Goal: Task Accomplishment & Management: Manage account settings

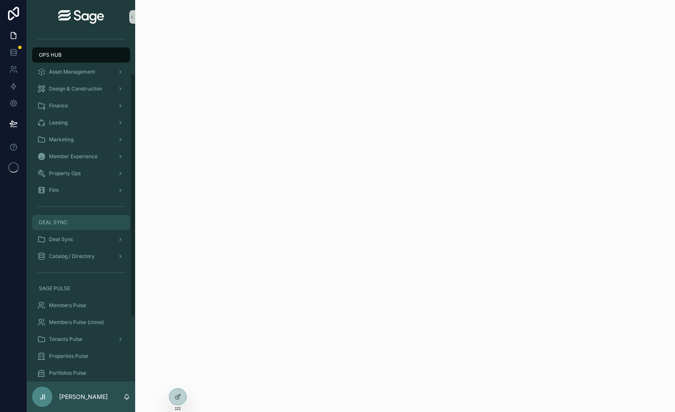
scroll to position [57, 0]
click at [81, 303] on span "Members Pulse" at bounding box center [67, 304] width 37 height 7
click at [17, 67] on icon at bounding box center [13, 69] width 8 height 8
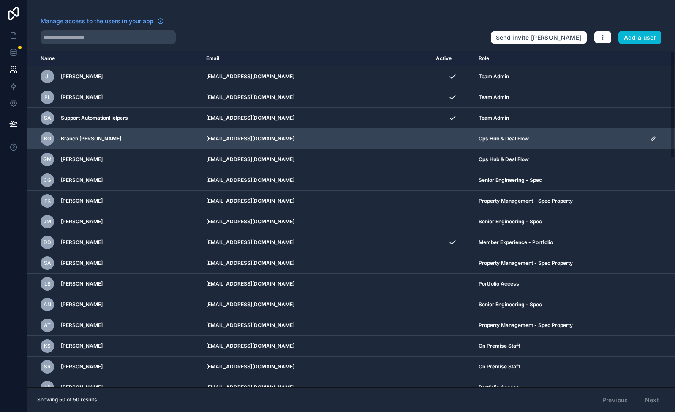
click at [651, 141] on icon "scrollable content" at bounding box center [653, 139] width 4 height 4
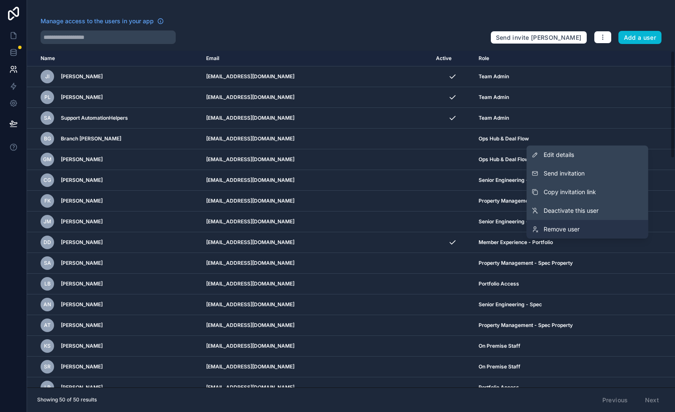
click at [573, 228] on span "Remove user" at bounding box center [562, 229] width 36 height 8
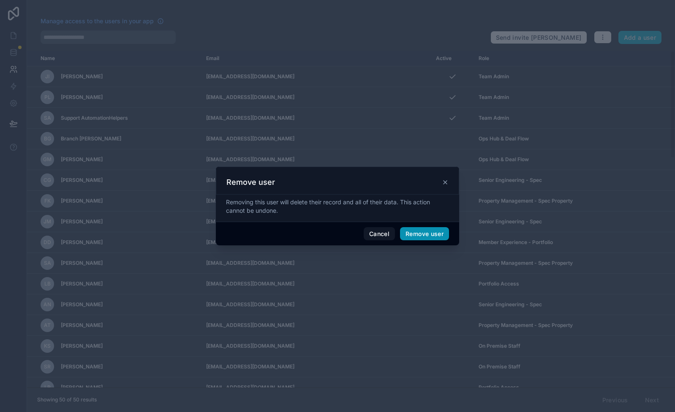
click at [432, 233] on button "Remove user" at bounding box center [424, 234] width 49 height 14
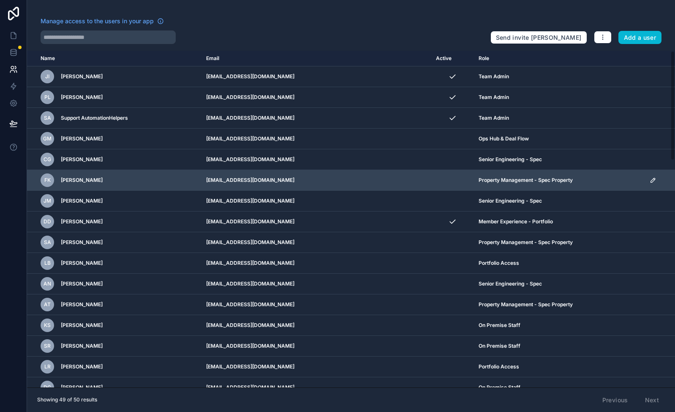
click at [651, 180] on icon "scrollable content" at bounding box center [653, 180] width 4 height 4
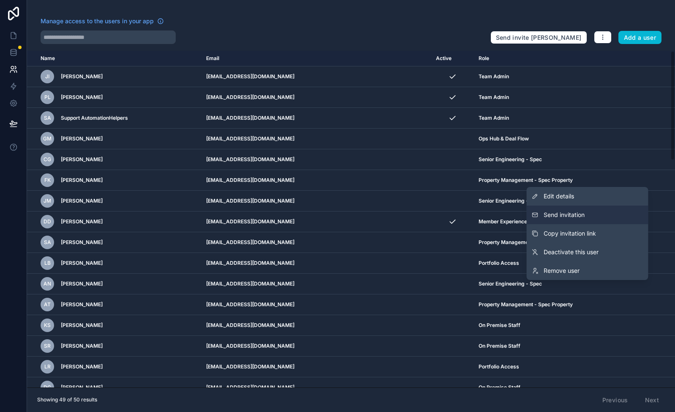
click at [576, 211] on span "Send invitation" at bounding box center [564, 214] width 41 height 8
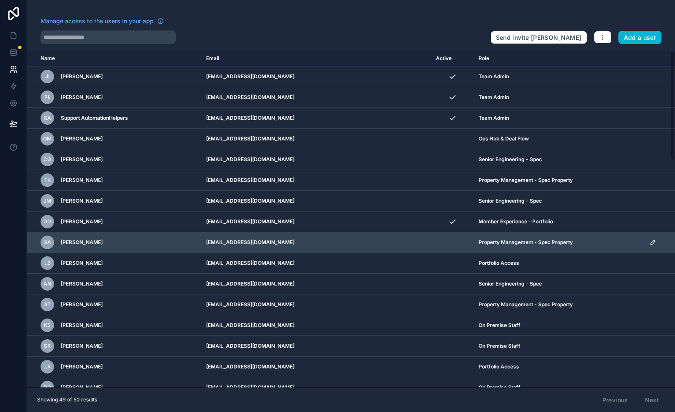
click at [650, 243] on icon "scrollable content" at bounding box center [653, 242] width 7 height 7
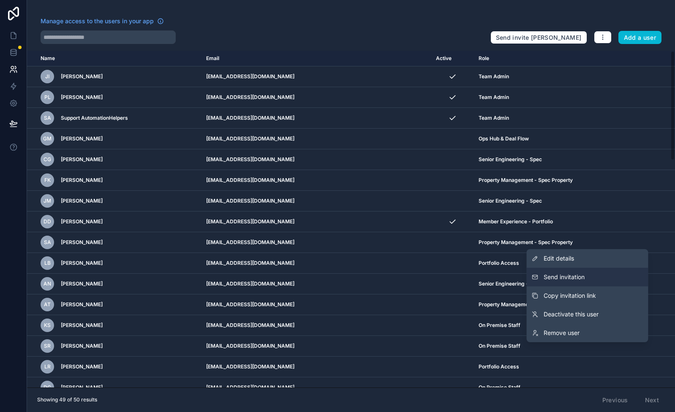
click at [569, 273] on span "Send invitation" at bounding box center [564, 277] width 41 height 8
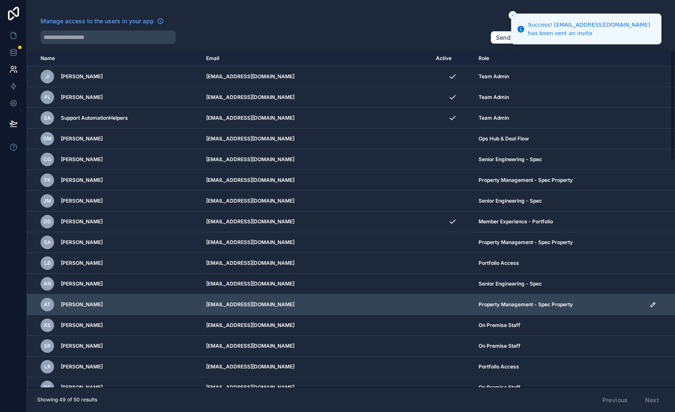
click at [650, 306] on icon "scrollable content" at bounding box center [653, 304] width 7 height 7
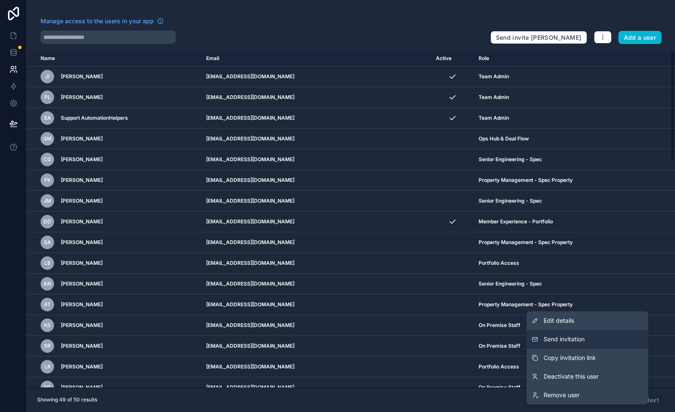
click at [588, 338] on button "Send invitation" at bounding box center [588, 339] width 122 height 19
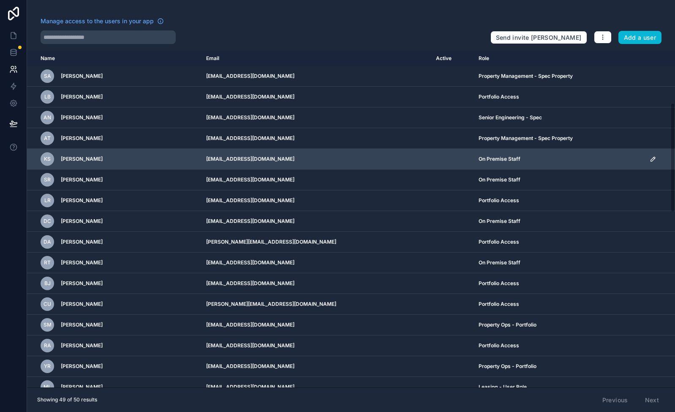
scroll to position [169, 0]
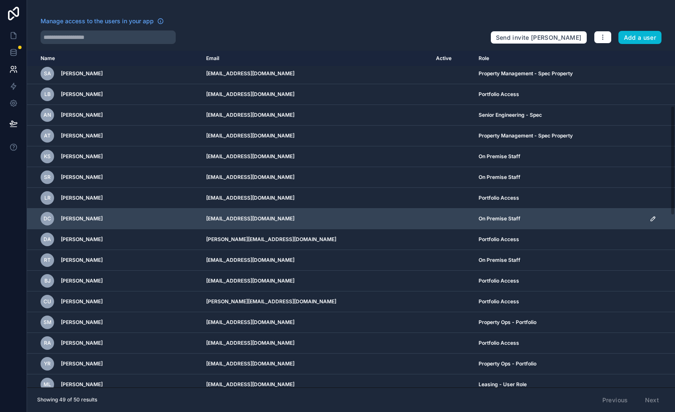
click at [651, 216] on icon "scrollable content" at bounding box center [653, 218] width 4 height 4
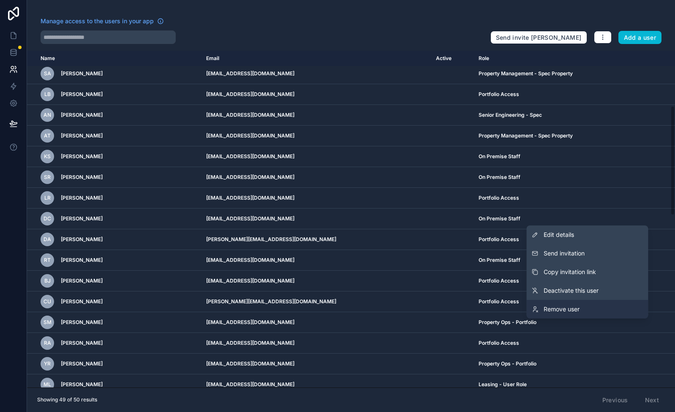
click at [577, 305] on span "Remove user" at bounding box center [562, 309] width 36 height 8
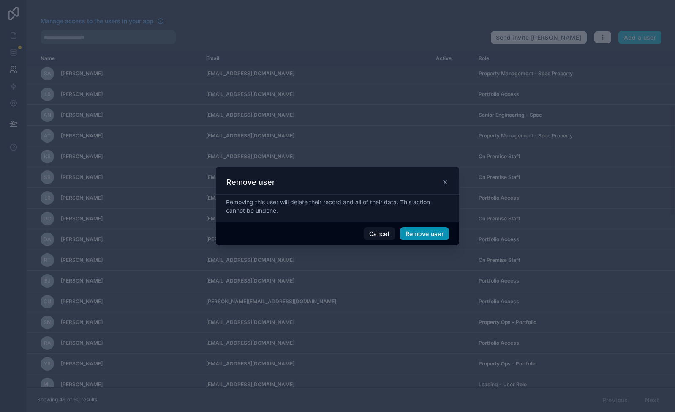
click at [435, 231] on button "Remove user" at bounding box center [424, 234] width 49 height 14
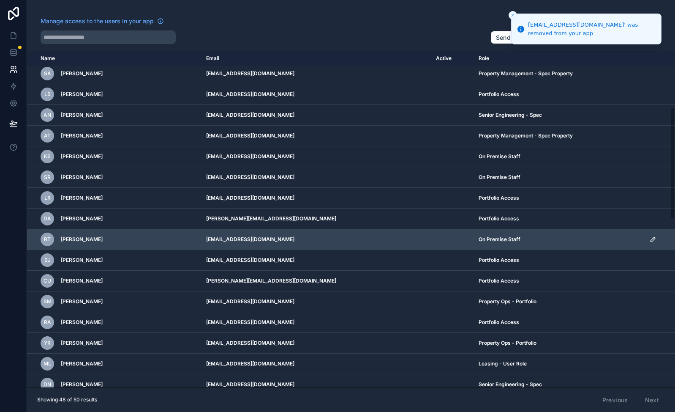
click at [651, 241] on icon "scrollable content" at bounding box center [653, 239] width 4 height 4
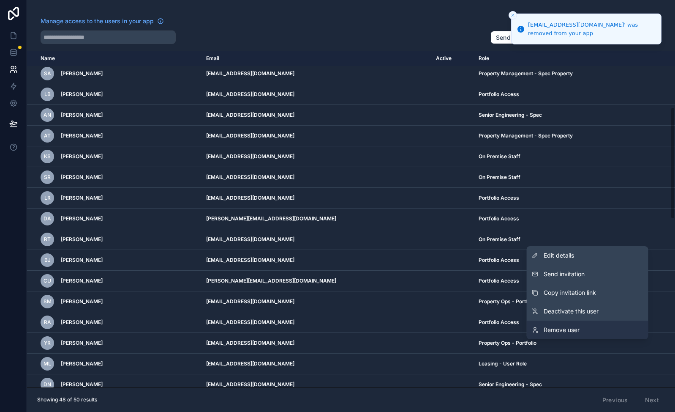
click at [588, 330] on link "Remove user" at bounding box center [588, 329] width 122 height 19
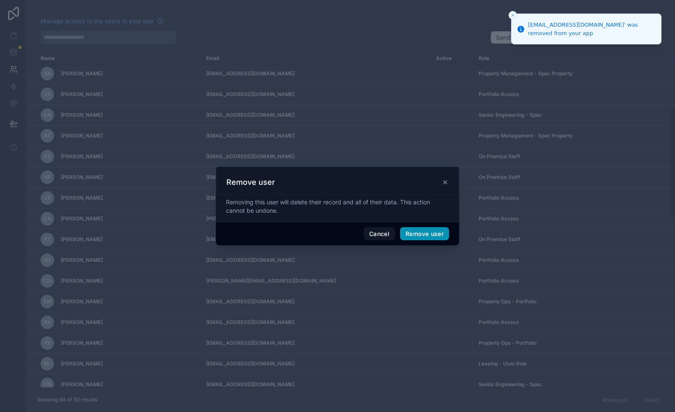
click at [437, 234] on button "Remove user" at bounding box center [424, 234] width 49 height 14
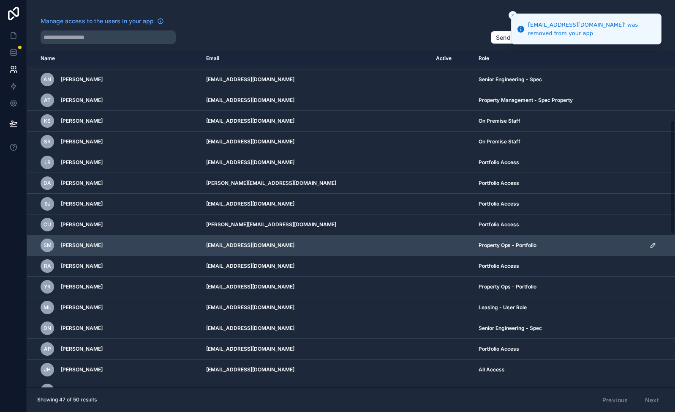
scroll to position [206, 0]
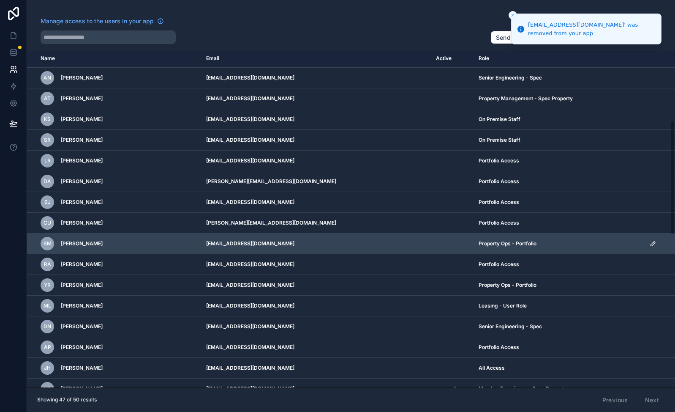
click at [650, 246] on icon "scrollable content" at bounding box center [653, 243] width 7 height 7
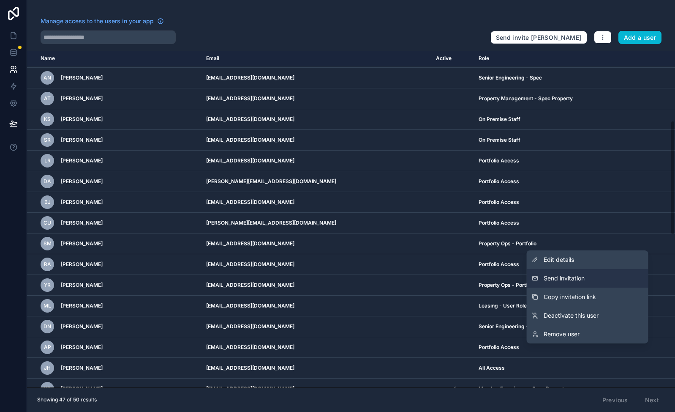
click at [594, 273] on button "Send invitation" at bounding box center [588, 278] width 122 height 19
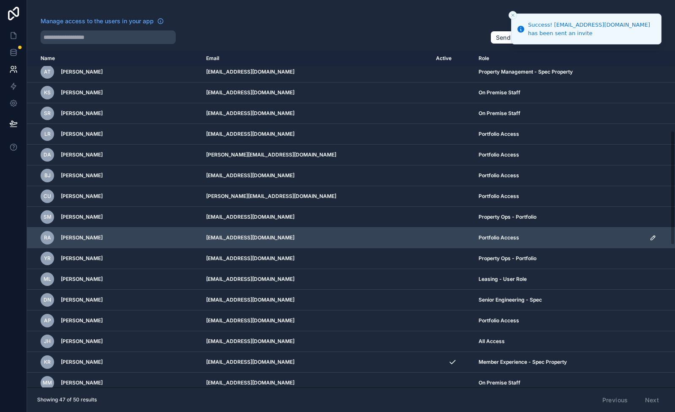
scroll to position [235, 0]
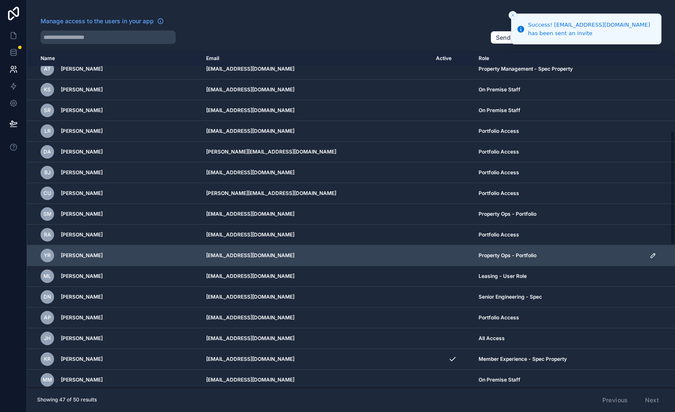
click at [651, 255] on icon "scrollable content" at bounding box center [653, 255] width 4 height 4
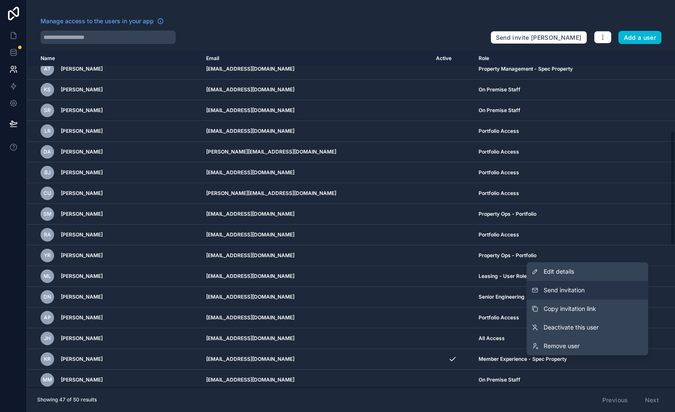
click at [588, 292] on button "Send invitation" at bounding box center [588, 290] width 122 height 19
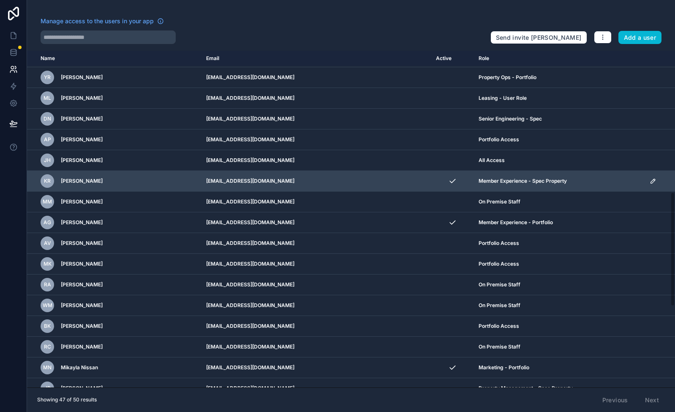
scroll to position [415, 0]
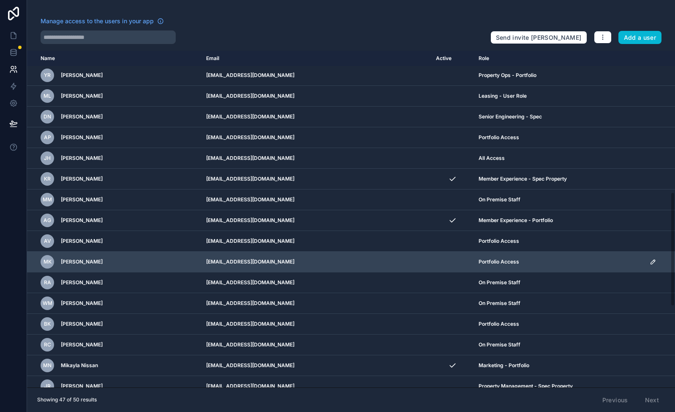
click at [650, 260] on icon "scrollable content" at bounding box center [653, 261] width 7 height 7
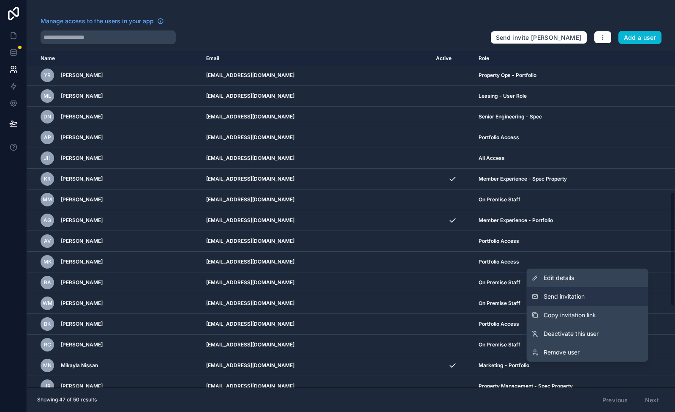
click at [595, 296] on button "Send invitation" at bounding box center [588, 296] width 122 height 19
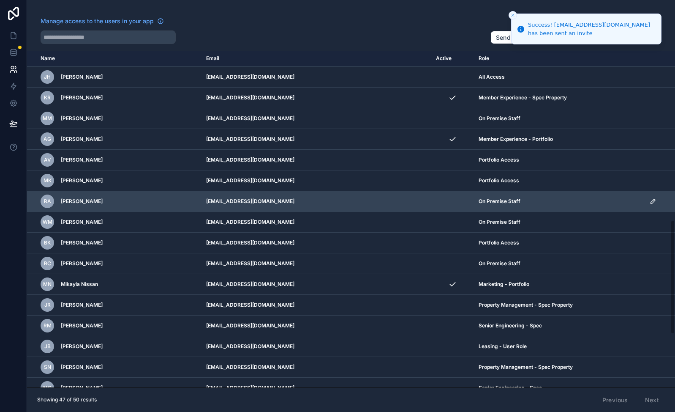
scroll to position [500, 0]
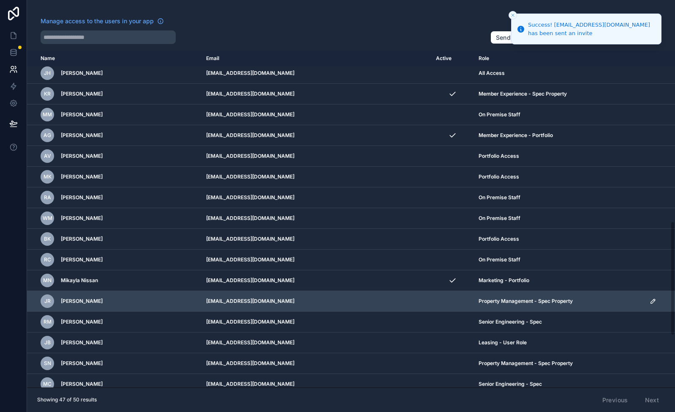
click at [651, 302] on icon "scrollable content" at bounding box center [653, 301] width 4 height 4
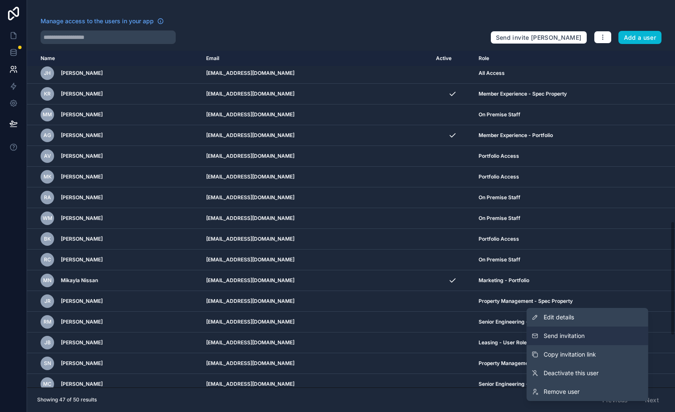
click at [601, 333] on button "Send invitation" at bounding box center [588, 335] width 122 height 19
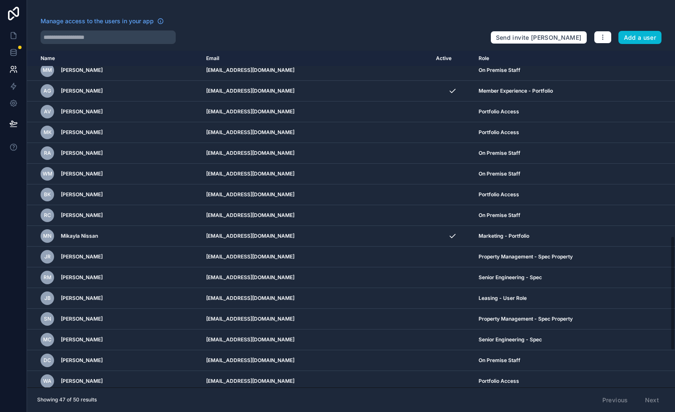
scroll to position [547, 0]
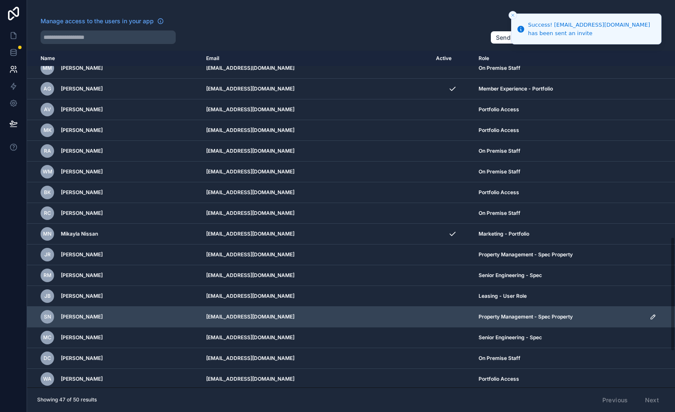
click at [650, 315] on icon "scrollable content" at bounding box center [653, 316] width 7 height 7
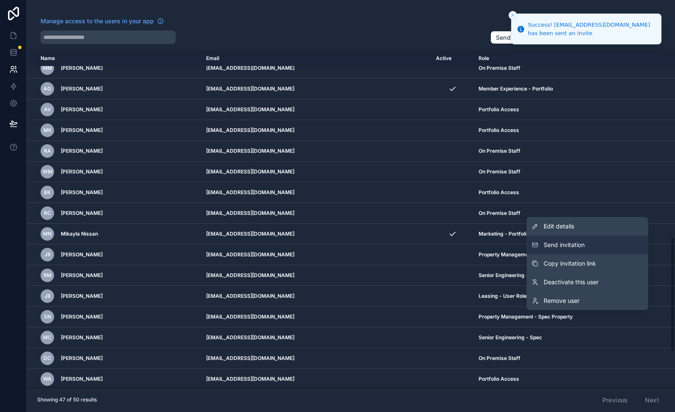
click at [580, 245] on span "Send invitation" at bounding box center [564, 244] width 41 height 8
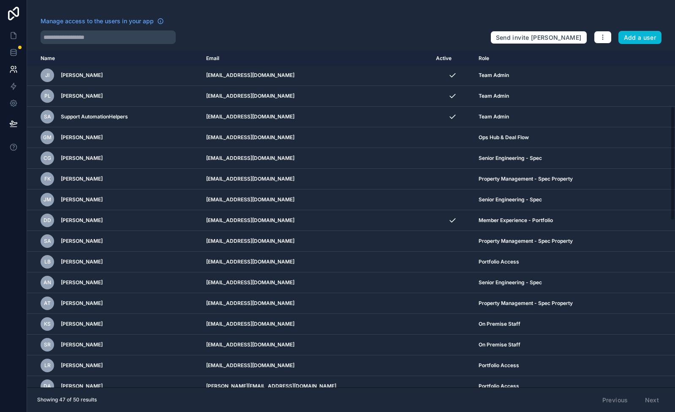
scroll to position [0, 0]
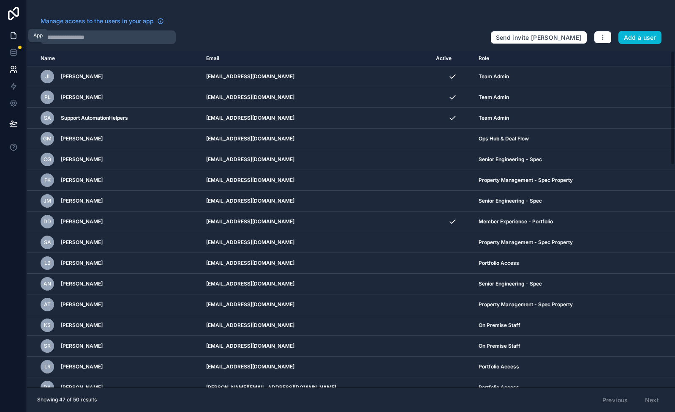
click at [16, 33] on icon at bounding box center [13, 35] width 8 height 8
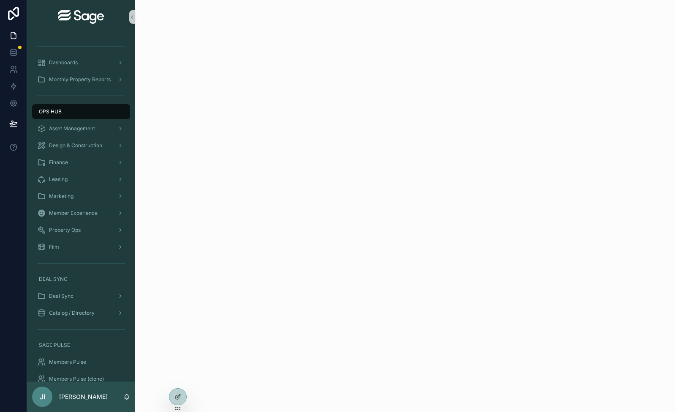
drag, startPoint x: 311, startPoint y: 162, endPoint x: 400, endPoint y: 172, distance: 90.2
click at [400, 172] on div "scrollable content" at bounding box center [405, 206] width 540 height 412
click at [178, 393] on div at bounding box center [177, 396] width 17 height 16
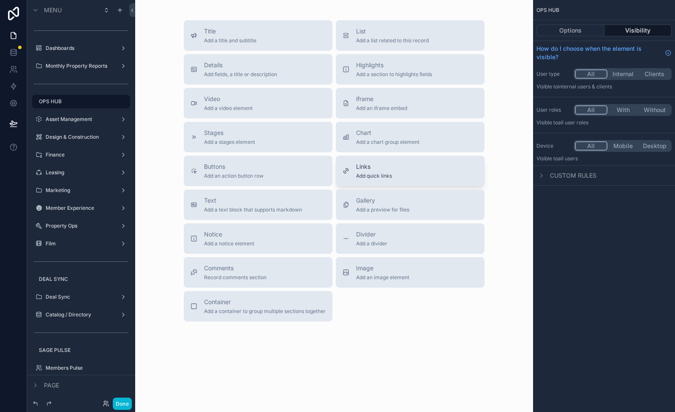
click at [366, 172] on span "Add quick links" at bounding box center [374, 175] width 36 height 7
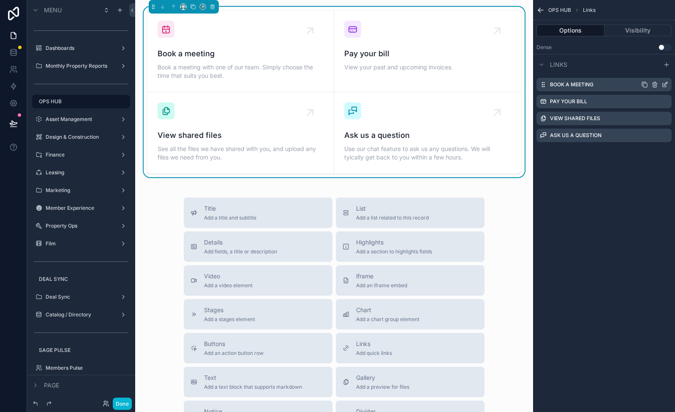
click at [666, 84] on icon "scrollable content" at bounding box center [665, 83] width 3 height 3
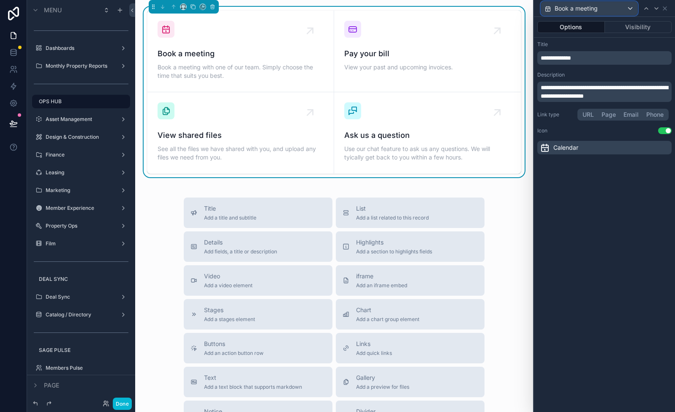
click at [589, 8] on span "Book a meeting" at bounding box center [576, 8] width 43 height 8
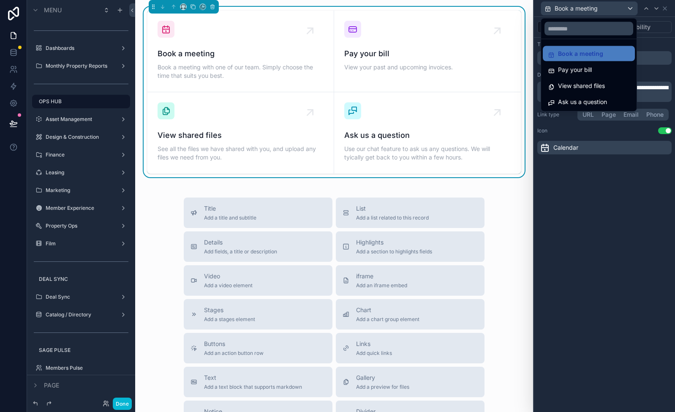
click at [589, 8] on div at bounding box center [604, 206] width 141 height 412
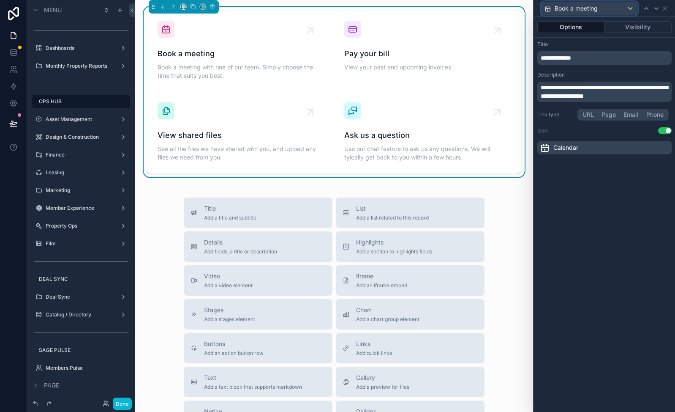
click at [589, 8] on span "Book a meeting" at bounding box center [576, 8] width 43 height 8
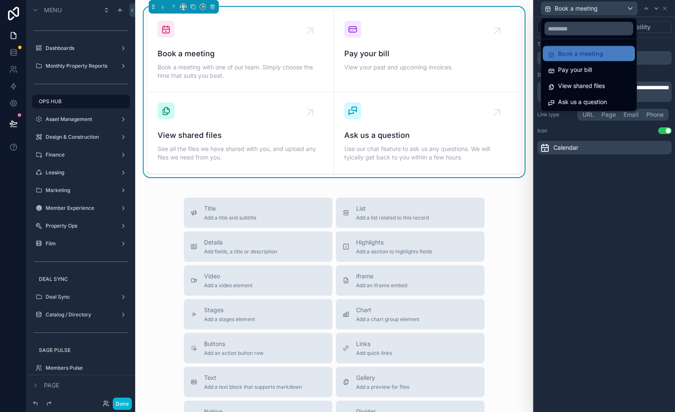
click at [589, 8] on div at bounding box center [604, 206] width 141 height 412
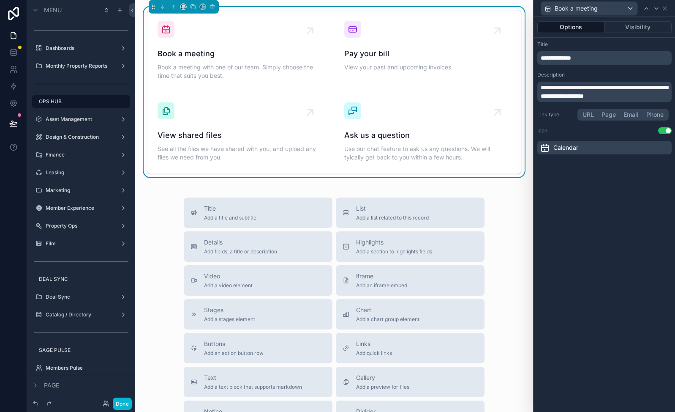
click at [557, 145] on span "Calendar" at bounding box center [566, 147] width 25 height 8
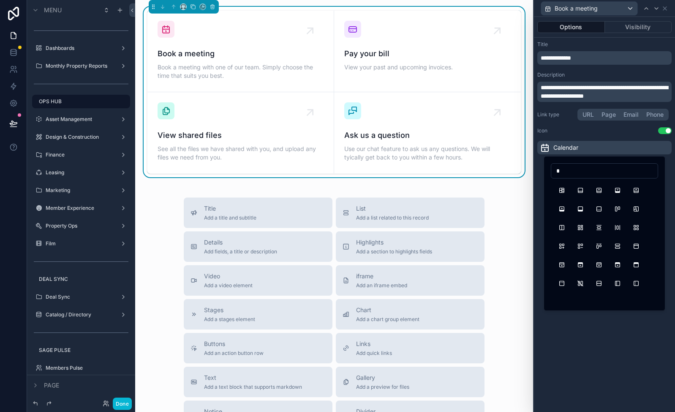
scroll to position [353, 0]
type input "*"
click at [614, 368] on div "**********" at bounding box center [604, 214] width 141 height 395
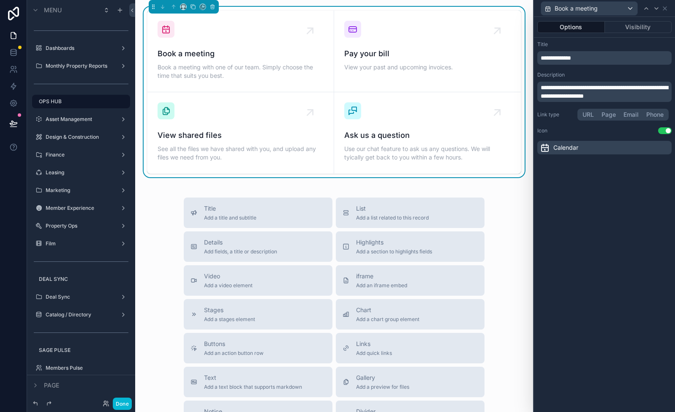
click at [571, 55] on span "**********" at bounding box center [556, 58] width 30 height 6
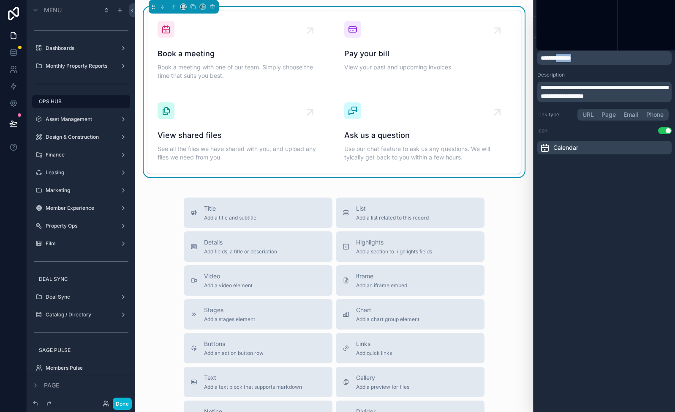
click at [571, 55] on span "**********" at bounding box center [556, 58] width 30 height 6
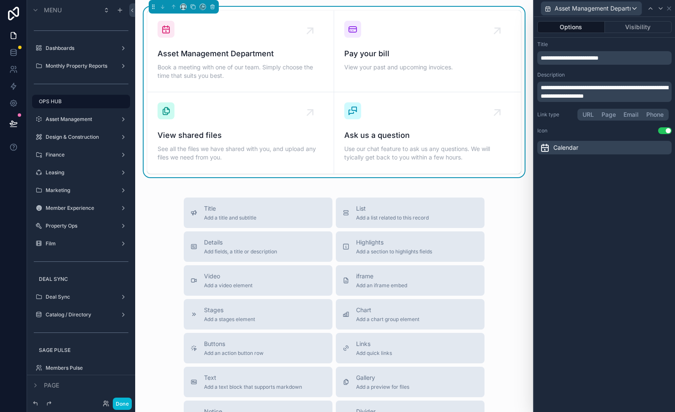
click at [598, 258] on div "**********" at bounding box center [604, 214] width 141 height 395
click at [641, 8] on div "Asset Management Department" at bounding box center [591, 9] width 101 height 14
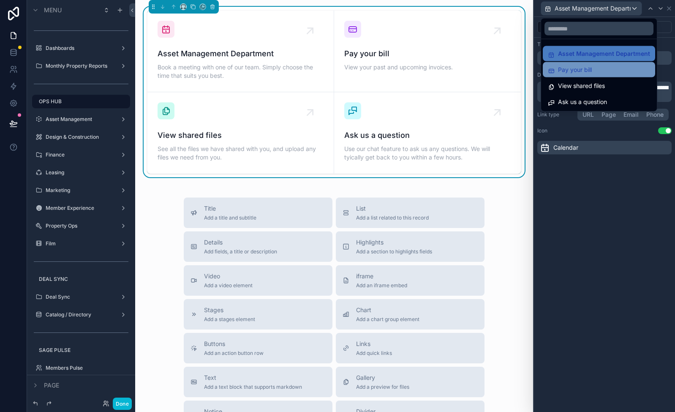
click at [612, 65] on div "Pay your bill" at bounding box center [599, 70] width 102 height 10
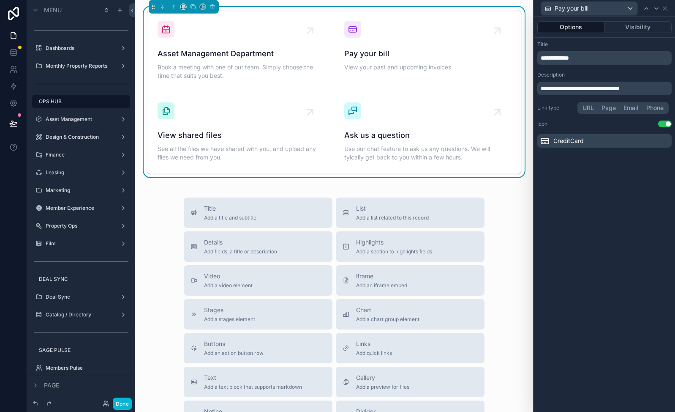
click at [564, 57] on span "**********" at bounding box center [555, 58] width 28 height 6
click at [604, 10] on span "Design & Construction" at bounding box center [585, 8] width 61 height 8
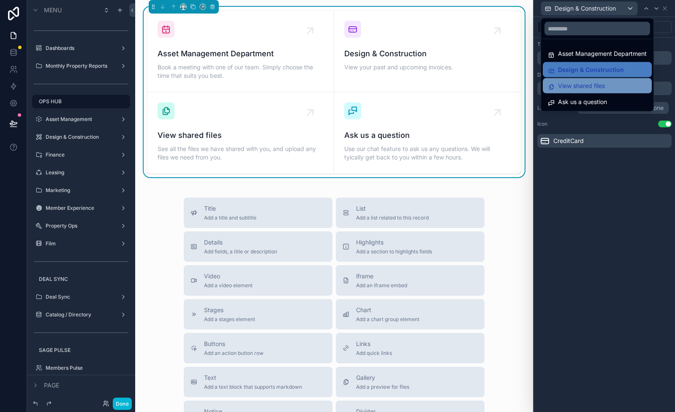
click at [579, 83] on span "View shared files" at bounding box center [581, 86] width 47 height 10
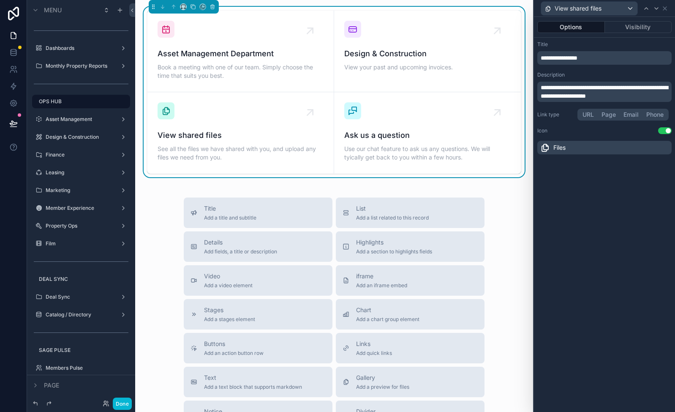
click at [578, 60] on span "**********" at bounding box center [559, 58] width 37 height 6
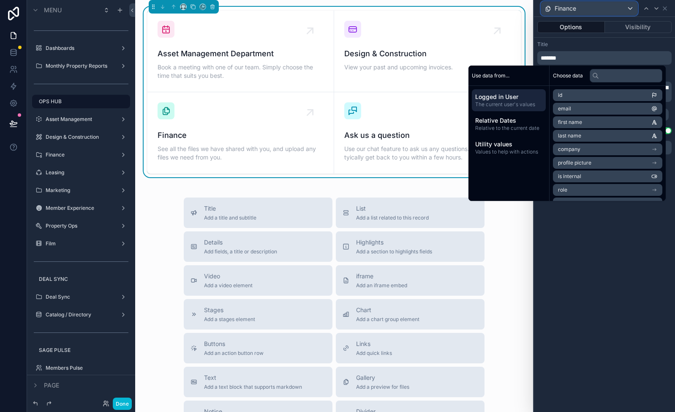
click at [590, 10] on div "Finance" at bounding box center [589, 9] width 96 height 14
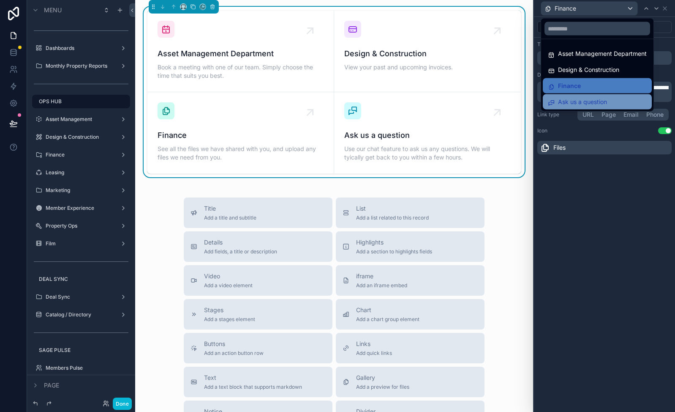
click at [590, 96] on div "Ask us a question" at bounding box center [597, 101] width 109 height 15
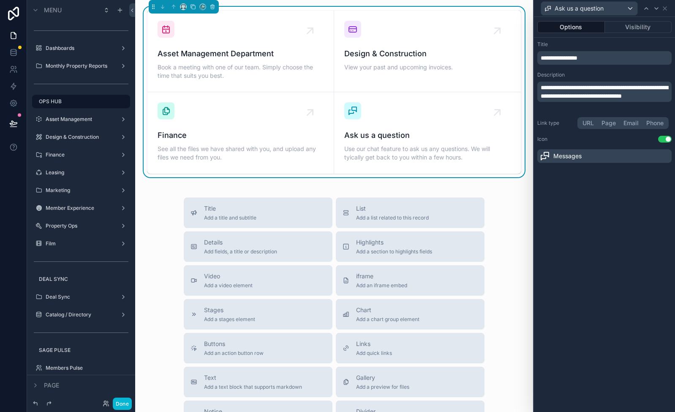
click at [587, 62] on p "**********" at bounding box center [605, 58] width 129 height 8
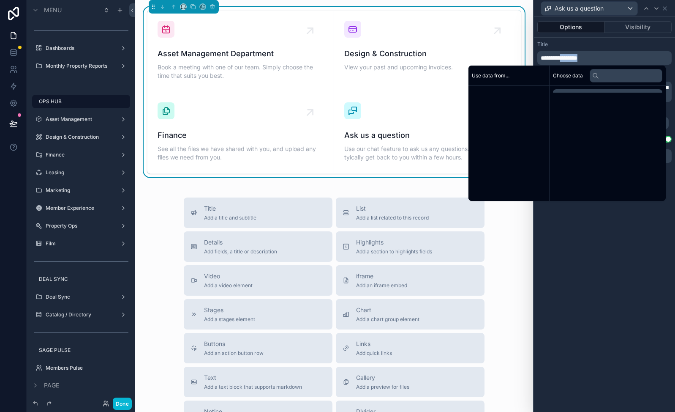
click at [587, 62] on p "**********" at bounding box center [605, 58] width 129 height 8
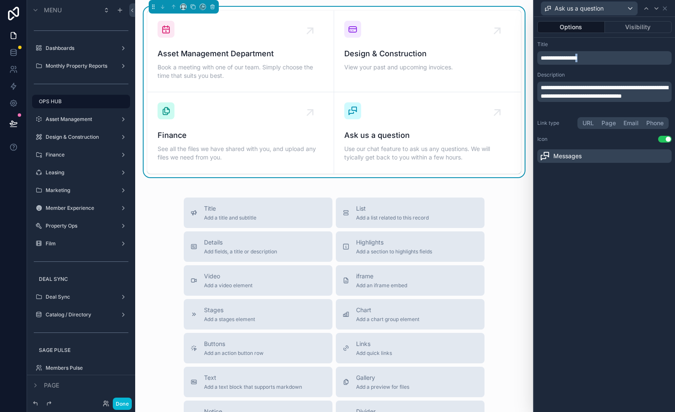
click at [578, 59] on span "**********" at bounding box center [559, 58] width 37 height 6
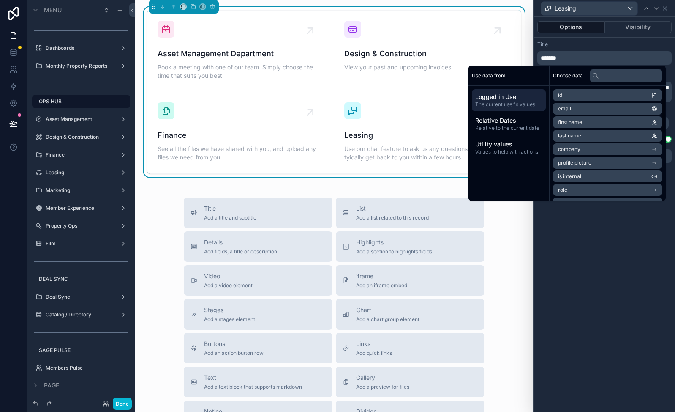
click at [609, 274] on div "**********" at bounding box center [604, 214] width 141 height 395
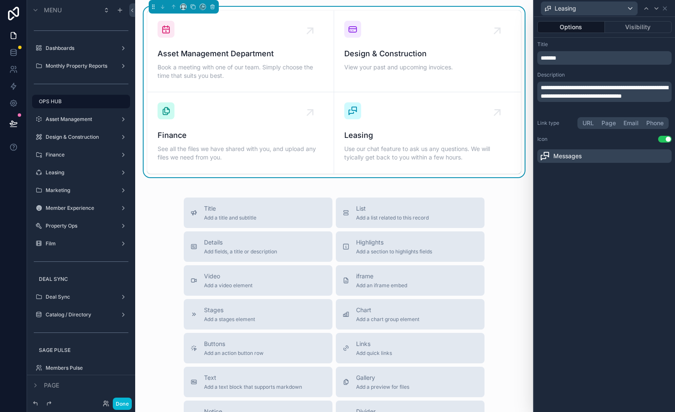
click at [579, 30] on button "Options" at bounding box center [572, 27] width 68 height 12
click at [619, 25] on button "Visibility" at bounding box center [638, 27] width 67 height 12
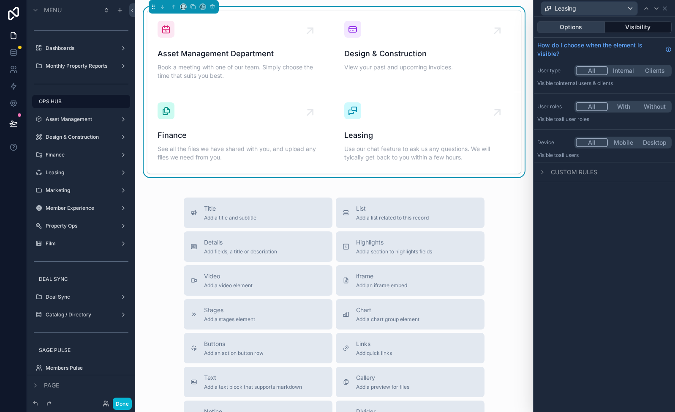
click at [586, 26] on button "Options" at bounding box center [572, 27] width 68 height 12
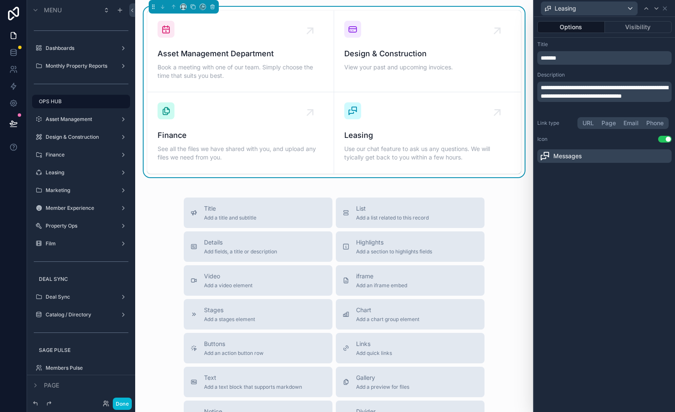
click at [510, 229] on div "Title Add a title and subtitle List Add a list related to this record Details A…" at bounding box center [334, 347] width 385 height 301
click at [456, 138] on span "Leasing" at bounding box center [427, 135] width 167 height 12
click at [127, 401] on button "Done" at bounding box center [122, 403] width 19 height 12
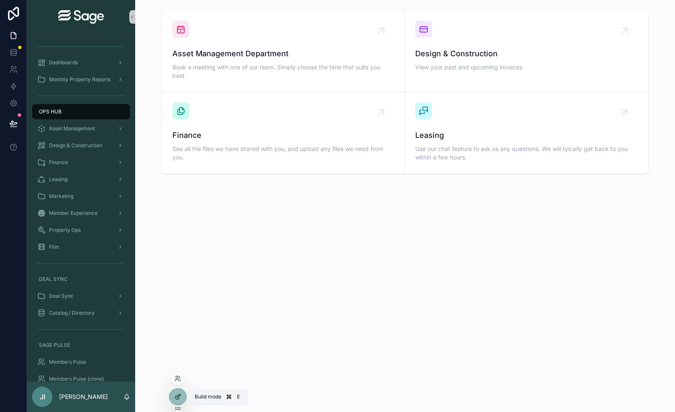
click at [181, 392] on div at bounding box center [177, 396] width 17 height 16
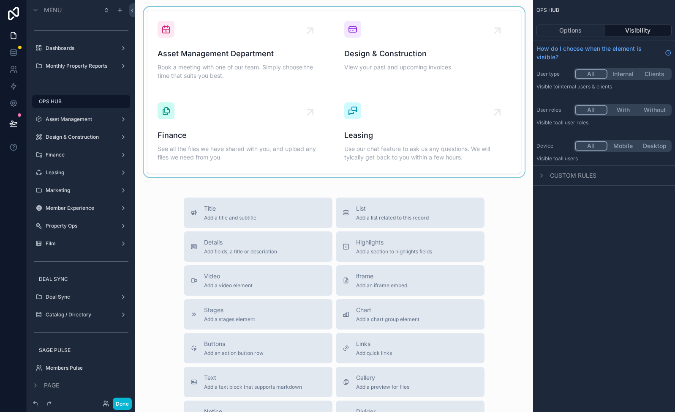
click at [497, 112] on div "scrollable content" at bounding box center [334, 92] width 385 height 170
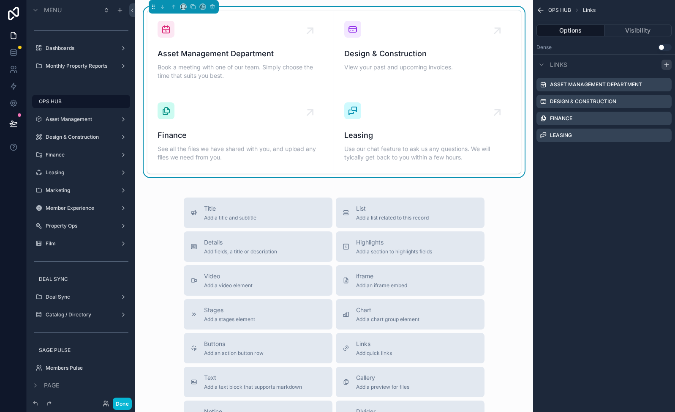
click at [666, 65] on icon "scrollable content" at bounding box center [667, 65] width 4 height 0
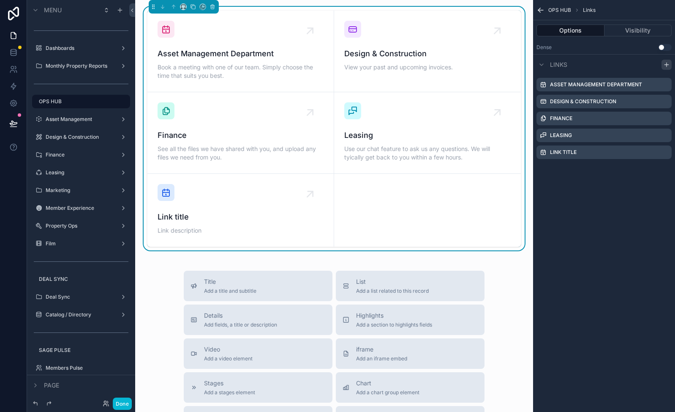
click at [666, 65] on icon "scrollable content" at bounding box center [667, 65] width 4 height 0
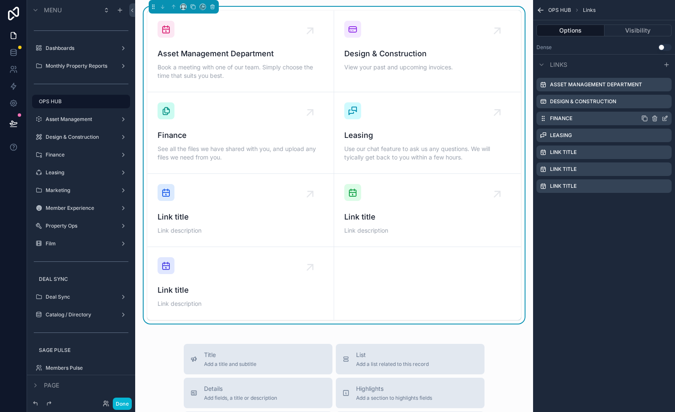
click at [666, 118] on icon "scrollable content" at bounding box center [665, 117] width 3 height 3
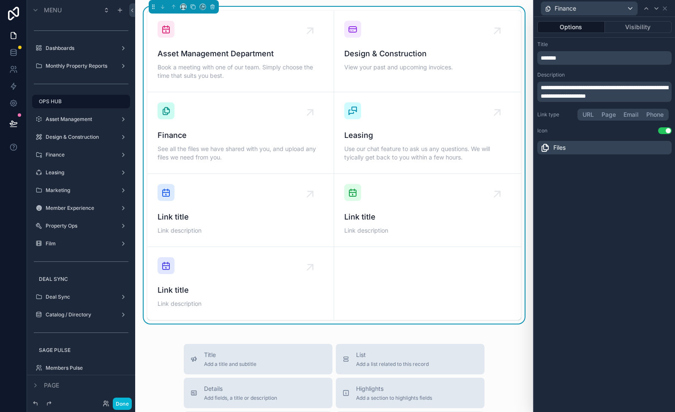
click at [590, 58] on p "*******" at bounding box center [605, 58] width 129 height 8
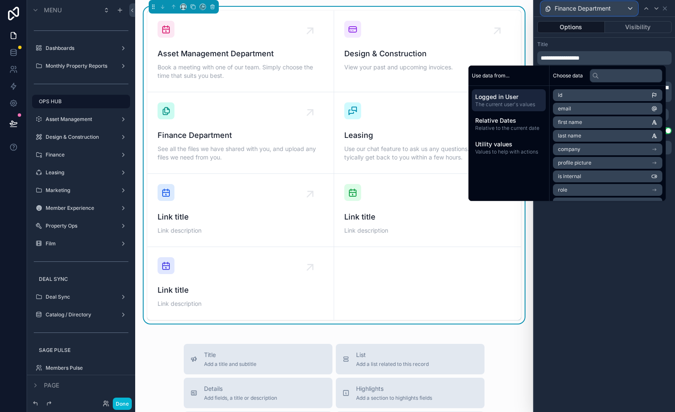
click at [585, 12] on span "Finance Department" at bounding box center [583, 8] width 56 height 8
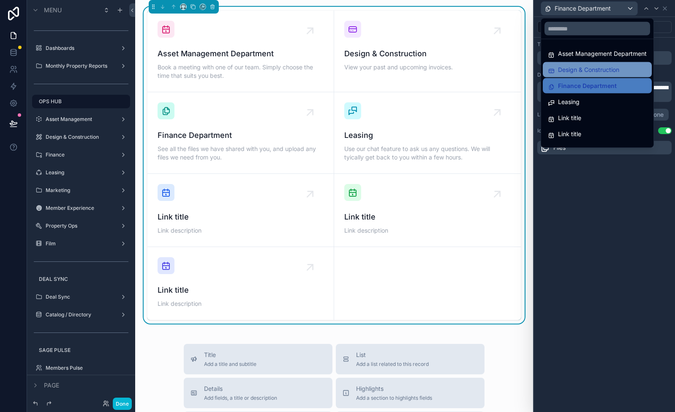
click at [582, 70] on span "Design & Construction" at bounding box center [588, 70] width 61 height 10
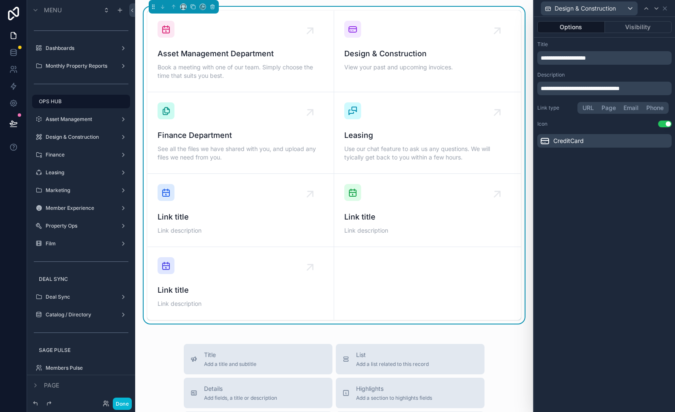
click at [614, 60] on p "**********" at bounding box center [605, 58] width 129 height 8
drag, startPoint x: 604, startPoint y: 58, endPoint x: 635, endPoint y: 57, distance: 31.3
click at [609, 58] on span "**********" at bounding box center [575, 58] width 68 height 6
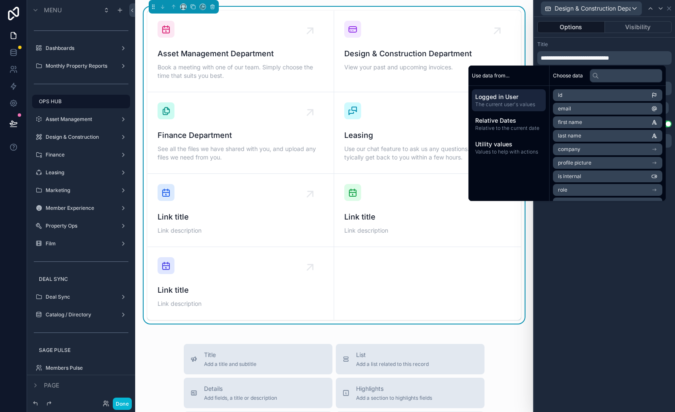
click at [609, 57] on span "**********" at bounding box center [575, 58] width 68 height 6
click at [609, 4] on span "Design & Construction" at bounding box center [585, 8] width 61 height 8
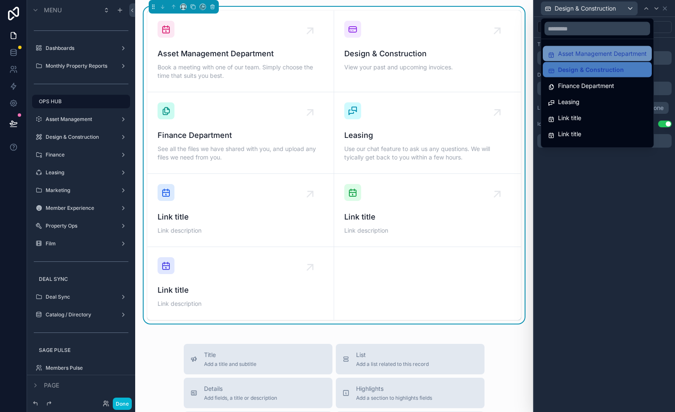
click at [598, 50] on span "Asset Management Department" at bounding box center [602, 54] width 89 height 10
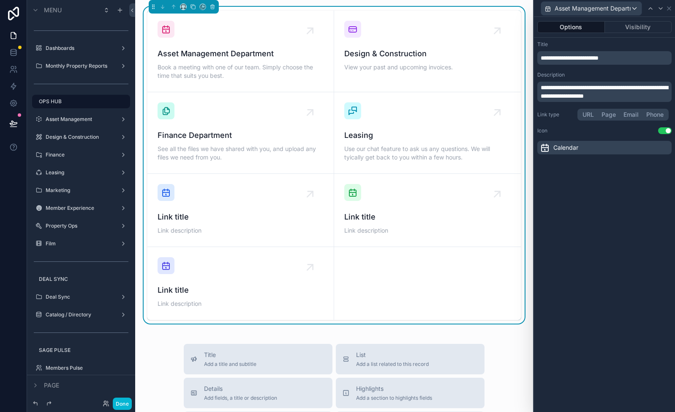
click at [599, 56] on span "**********" at bounding box center [570, 58] width 58 height 6
click at [603, 11] on span "Asset Management" at bounding box center [582, 8] width 54 height 8
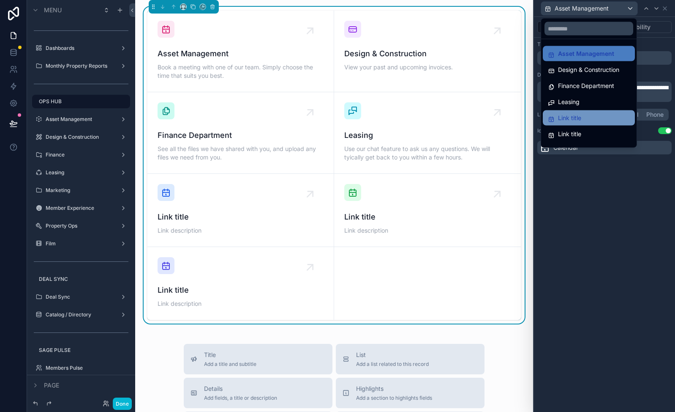
click at [587, 116] on div "Link title" at bounding box center [589, 118] width 82 height 10
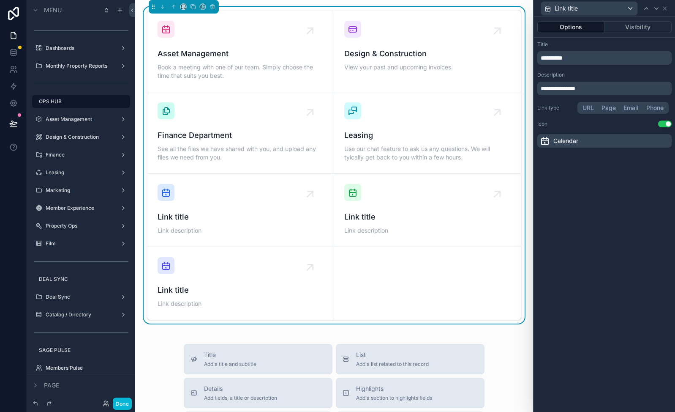
click at [569, 60] on p "**********" at bounding box center [605, 58] width 129 height 8
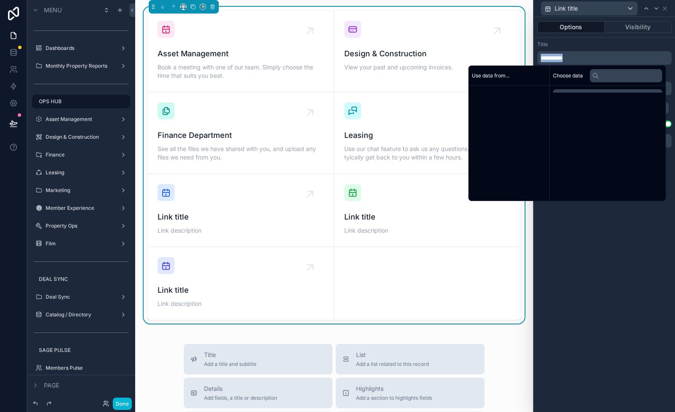
click at [569, 60] on p "**********" at bounding box center [605, 58] width 129 height 8
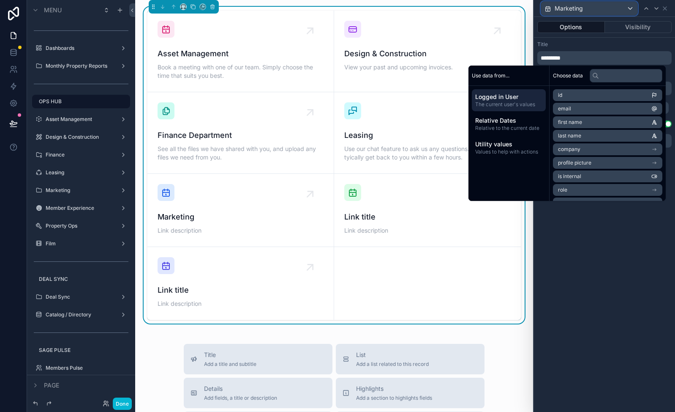
click at [616, 10] on div "Marketing" at bounding box center [589, 9] width 96 height 14
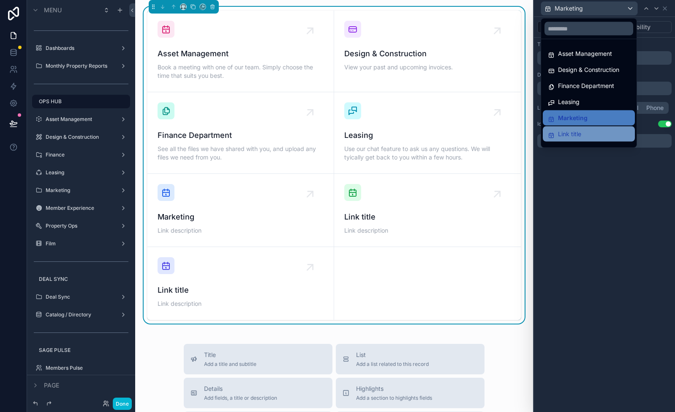
click at [584, 134] on div "Link title" at bounding box center [589, 134] width 82 height 10
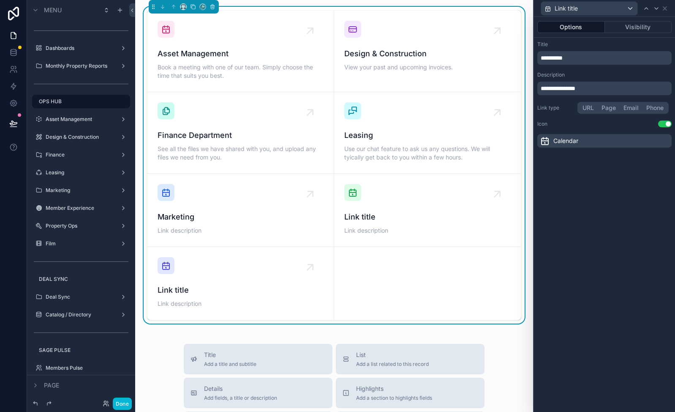
click at [561, 60] on span "**********" at bounding box center [552, 58] width 22 height 6
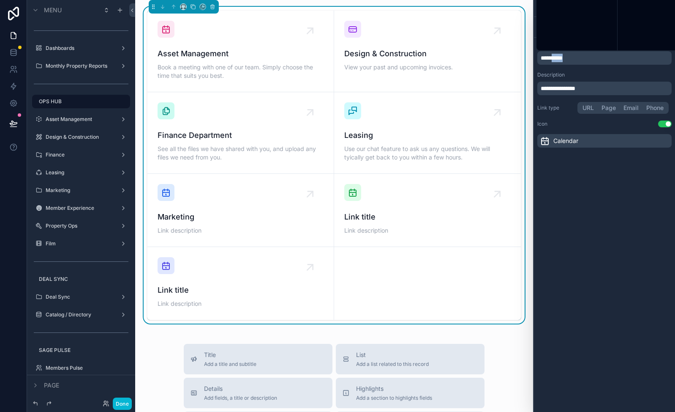
click at [561, 60] on span "**********" at bounding box center [552, 58] width 22 height 6
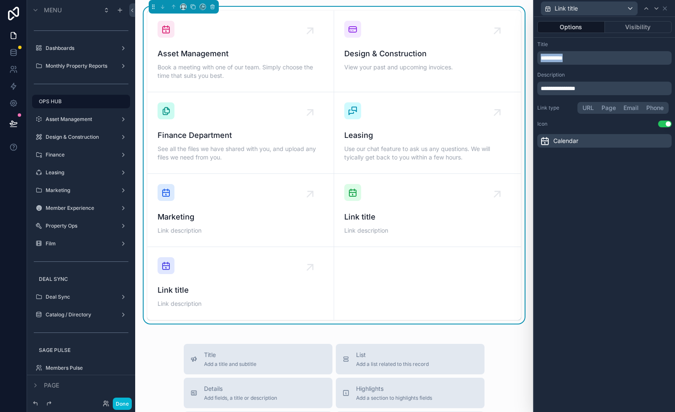
click at [561, 60] on span "**********" at bounding box center [552, 58] width 22 height 6
click at [606, 7] on span "Member Experience" at bounding box center [583, 8] width 56 height 8
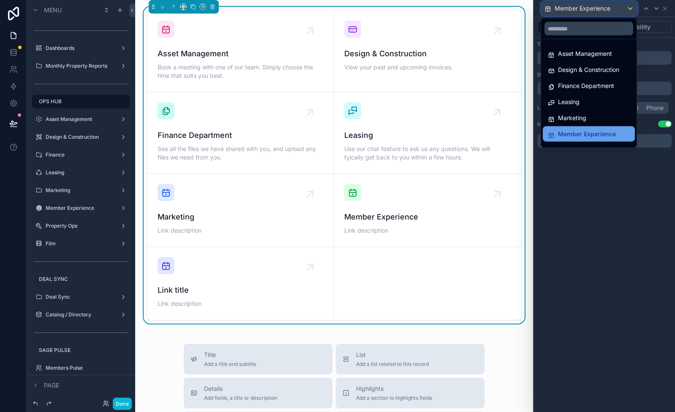
scroll to position [12, 0]
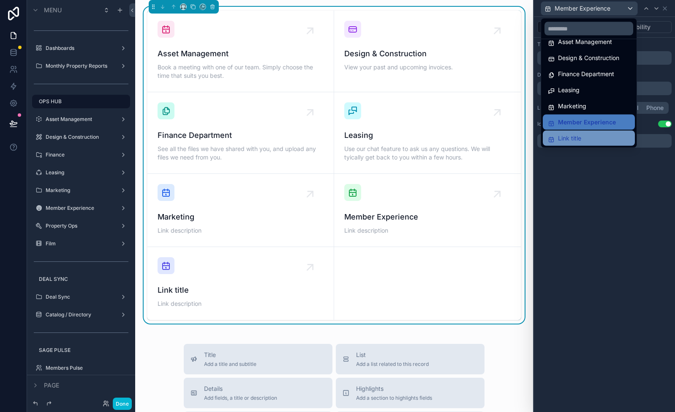
click at [572, 136] on span "Link title" at bounding box center [569, 138] width 23 height 10
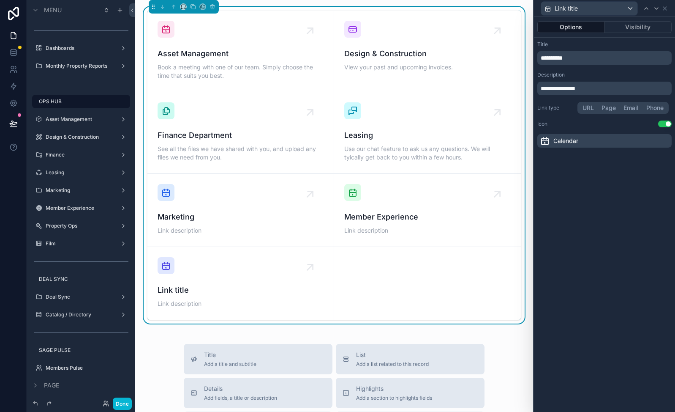
click at [593, 58] on p "**********" at bounding box center [605, 58] width 129 height 8
click at [620, 241] on div "**********" at bounding box center [604, 214] width 141 height 395
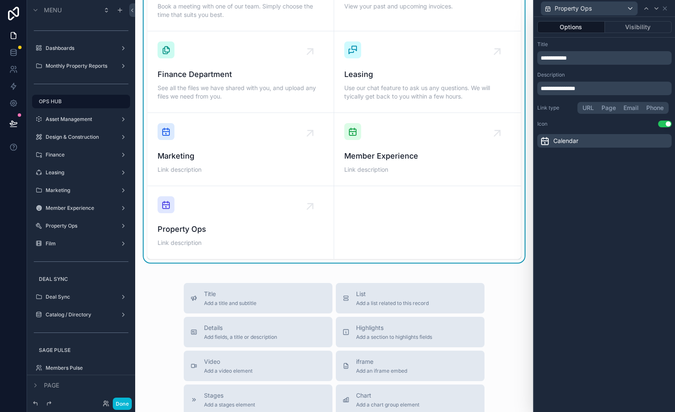
scroll to position [0, 0]
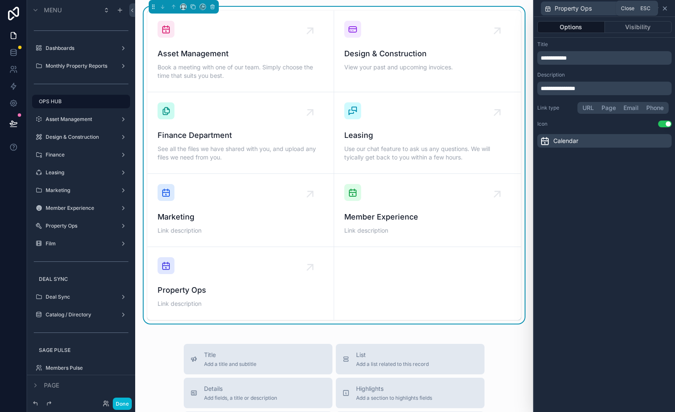
click at [668, 8] on icon at bounding box center [665, 8] width 7 height 7
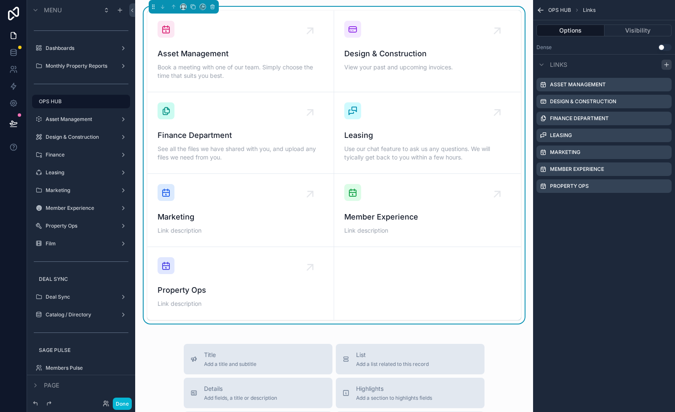
click at [669, 65] on icon "scrollable content" at bounding box center [666, 64] width 7 height 7
click at [665, 201] on icon "scrollable content" at bounding box center [665, 202] width 7 height 7
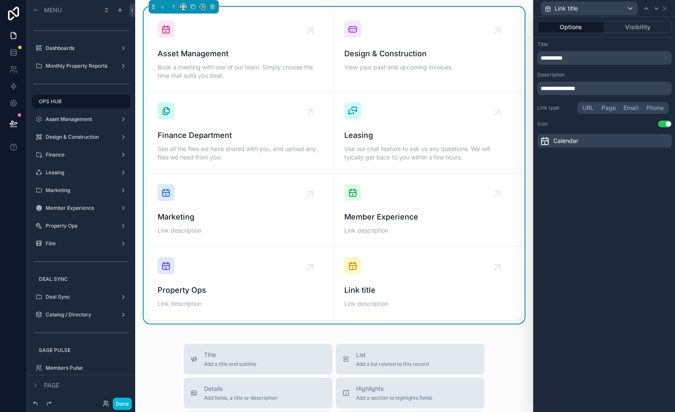
click at [566, 59] on p "**********" at bounding box center [605, 58] width 129 height 8
click at [617, 249] on div "**********" at bounding box center [604, 214] width 141 height 395
click at [548, 138] on icon at bounding box center [545, 141] width 10 height 10
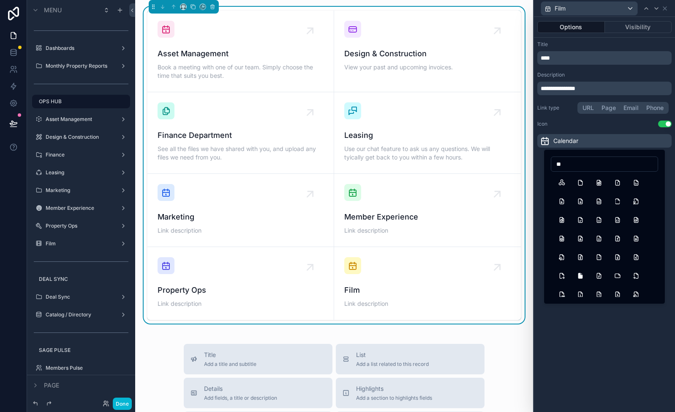
type input "*"
type input "*****"
click at [565, 186] on button "Movie" at bounding box center [561, 182] width 15 height 15
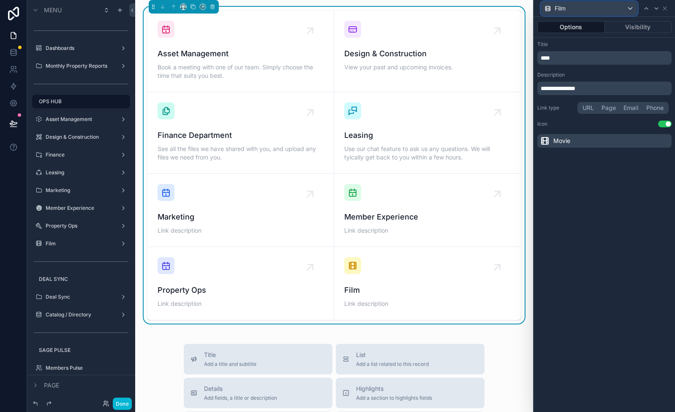
click at [610, 8] on div "Film" at bounding box center [589, 9] width 96 height 14
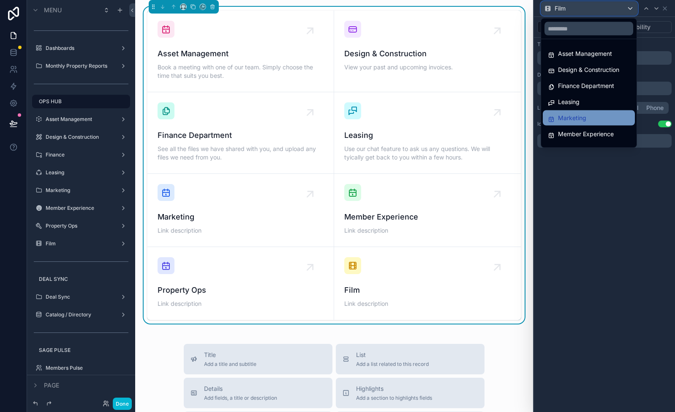
scroll to position [28, 0]
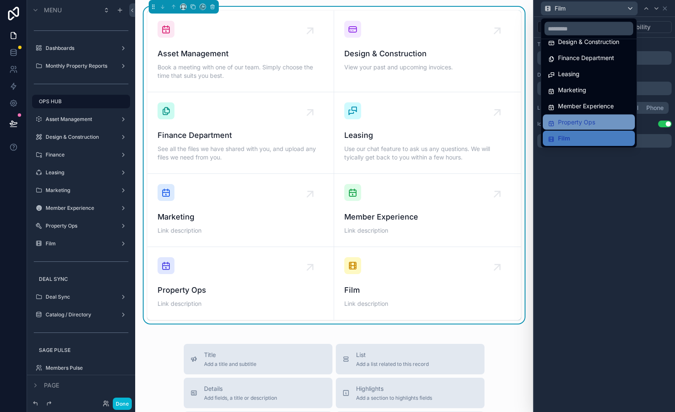
click at [577, 125] on span "Property Ops" at bounding box center [576, 122] width 37 height 10
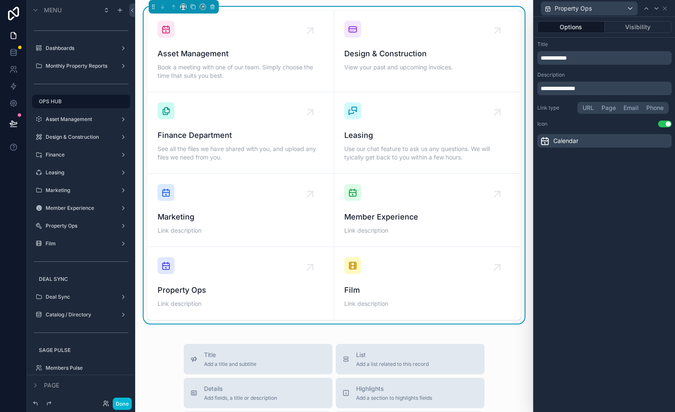
click at [567, 139] on span "Calendar" at bounding box center [566, 141] width 25 height 8
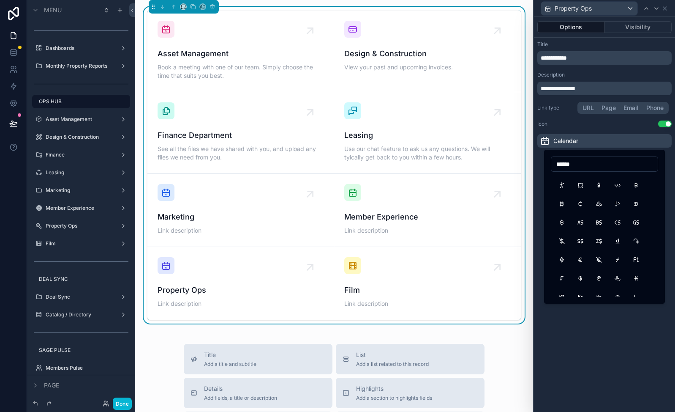
scroll to position [0, 0]
click at [571, 168] on input "******" at bounding box center [605, 164] width 106 height 12
type input "****"
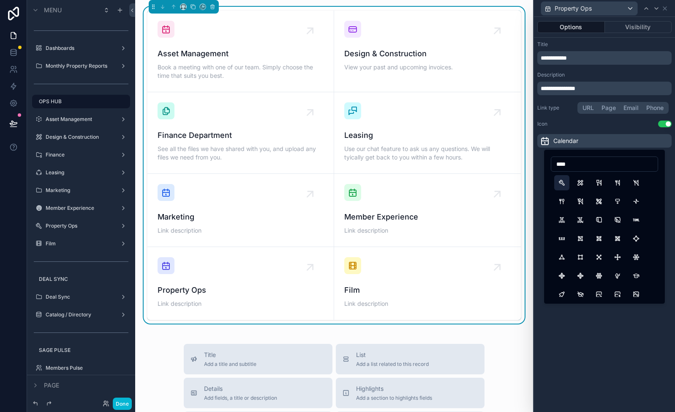
click at [559, 180] on button "Tool" at bounding box center [561, 182] width 15 height 15
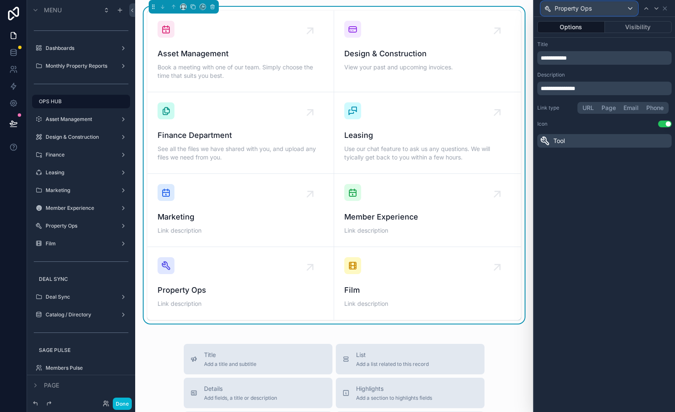
click at [594, 7] on div "Property Ops" at bounding box center [589, 9] width 96 height 14
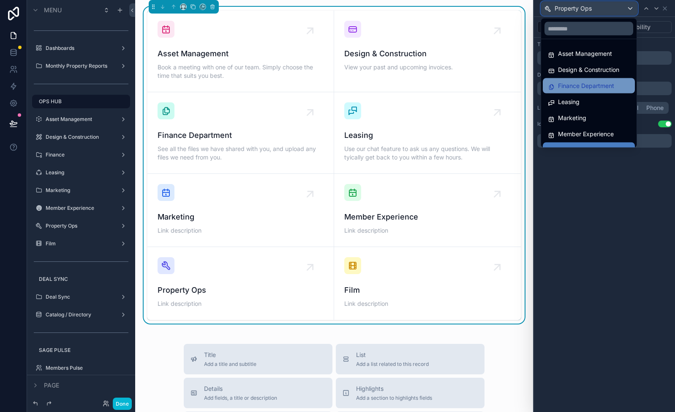
scroll to position [28, 0]
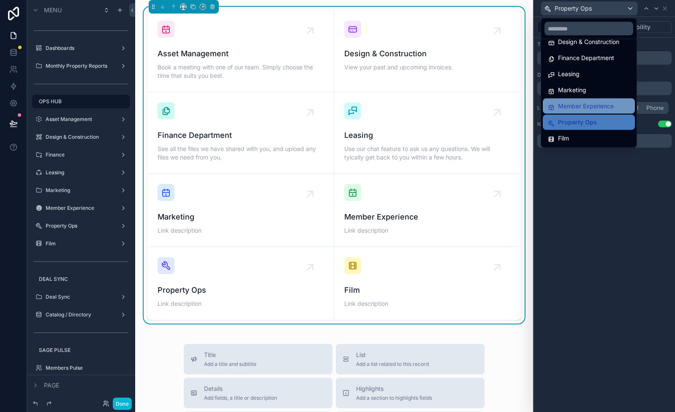
click at [582, 104] on span "Member Experience" at bounding box center [586, 106] width 56 height 10
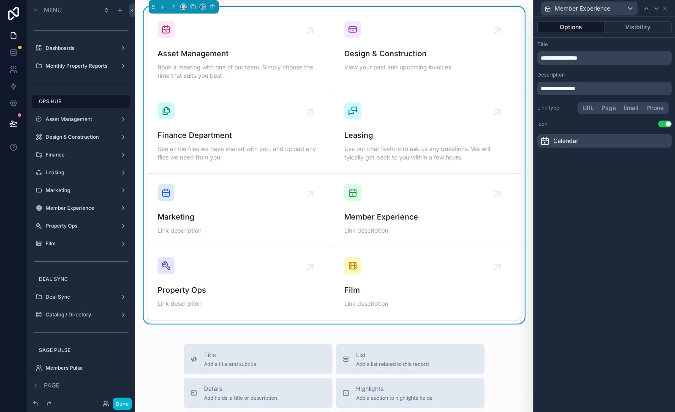
click at [571, 139] on span "Calendar" at bounding box center [566, 141] width 25 height 8
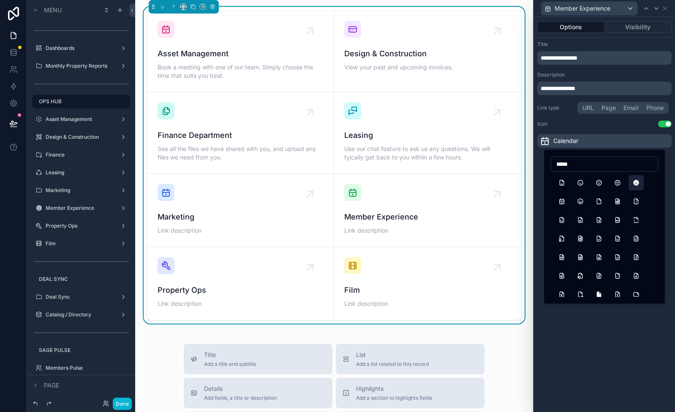
type input "*****"
click at [636, 184] on button "MoodSmileFilled" at bounding box center [636, 182] width 15 height 15
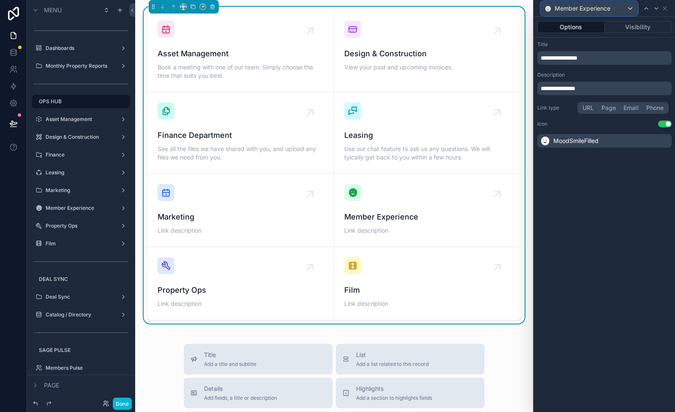
click at [598, 11] on span "Member Experience" at bounding box center [583, 8] width 56 height 8
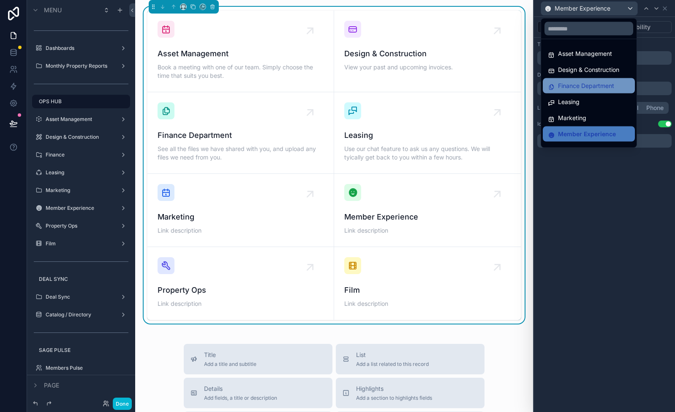
click at [588, 84] on span "Finance Department" at bounding box center [586, 86] width 56 height 10
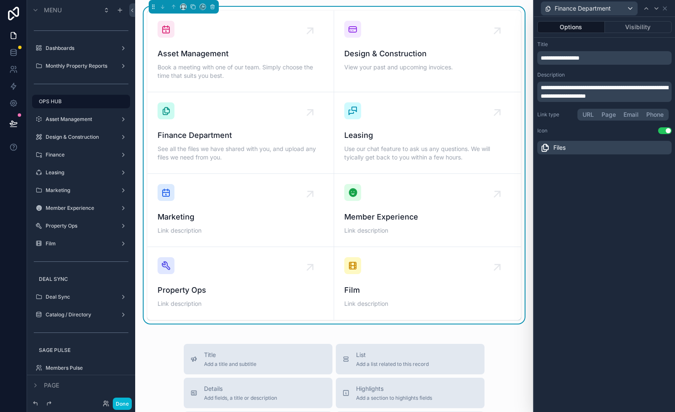
click at [565, 147] on span "Files" at bounding box center [560, 147] width 12 height 8
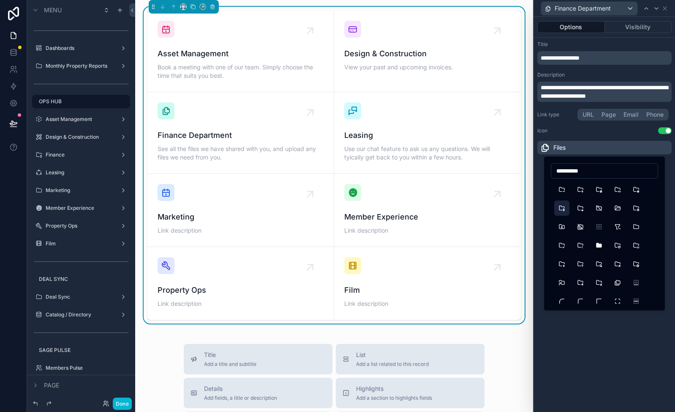
type input "**********"
click at [563, 207] on button "FolderDollar" at bounding box center [561, 207] width 15 height 15
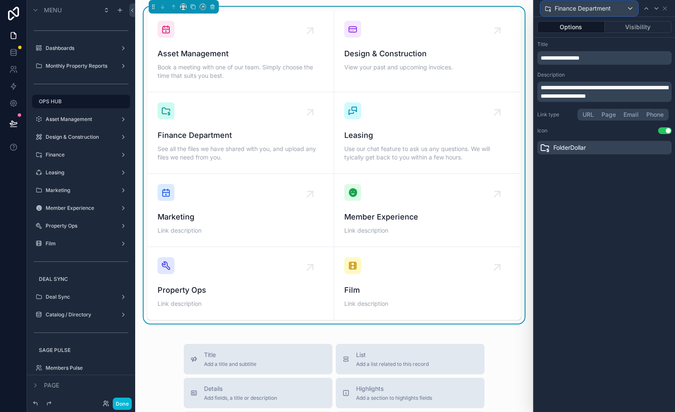
click at [607, 5] on span "Finance Department" at bounding box center [583, 8] width 56 height 8
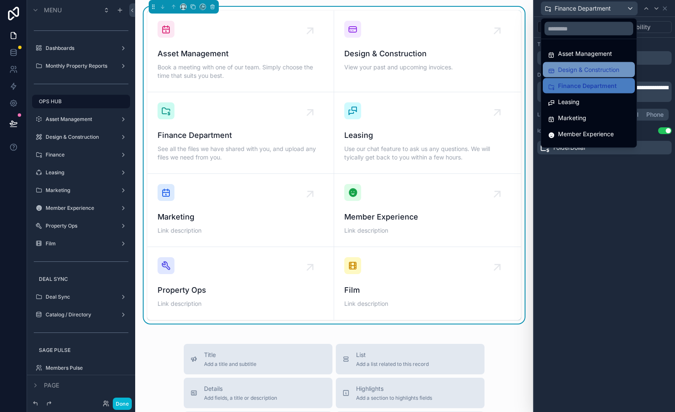
click at [593, 66] on span "Design & Construction" at bounding box center [588, 70] width 61 height 10
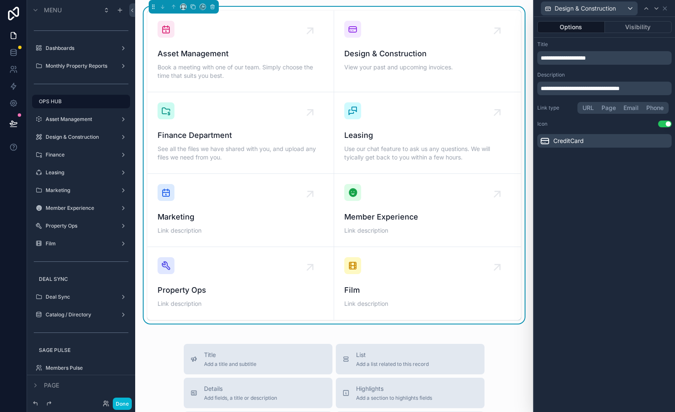
click at [572, 140] on span "CreditCard" at bounding box center [569, 141] width 30 height 8
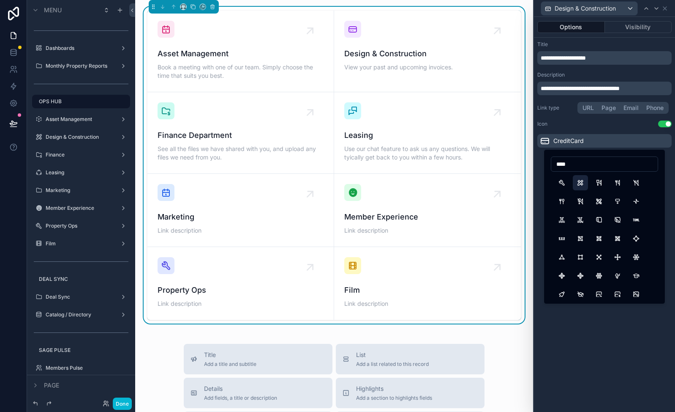
type input "****"
click at [579, 181] on button "Tools" at bounding box center [580, 182] width 15 height 15
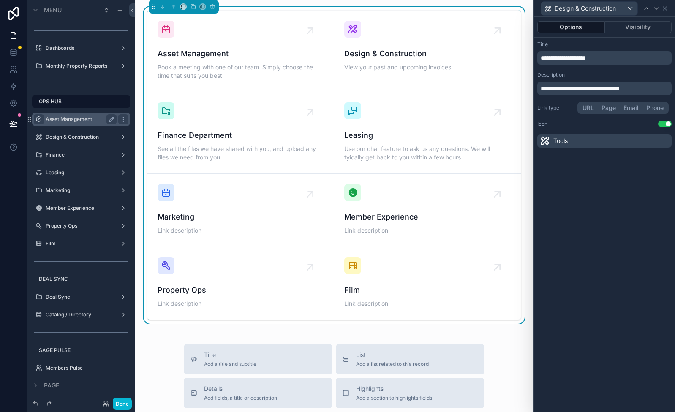
click at [39, 120] on icon "scrollable content" at bounding box center [38, 119] width 7 height 7
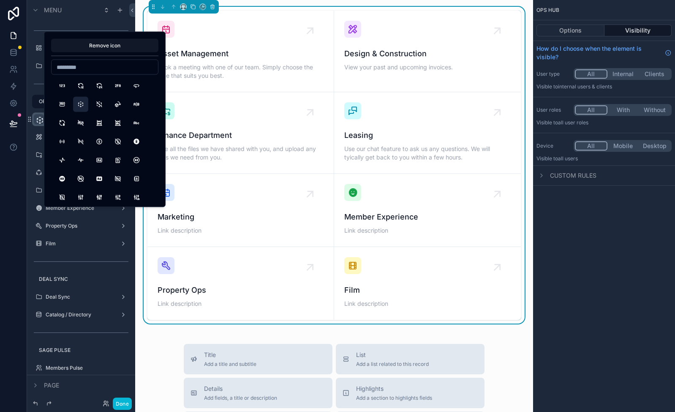
click at [39, 120] on icon "scrollable content" at bounding box center [39, 120] width 8 height 8
click at [591, 194] on div "OPS HUB Options Visibility How do I choose when the element is visible? User ty…" at bounding box center [604, 99] width 142 height 199
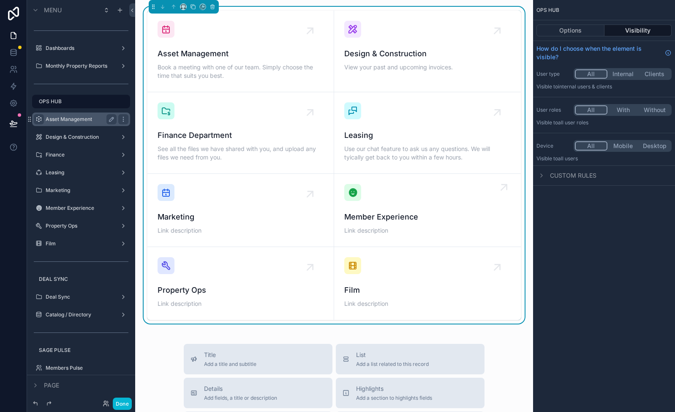
click at [397, 199] on div "Member Experience Link description" at bounding box center [427, 210] width 167 height 52
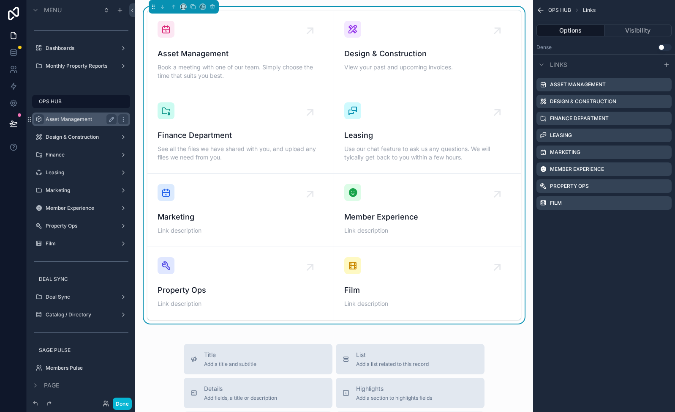
click at [542, 9] on icon "scrollable content" at bounding box center [541, 10] width 8 height 8
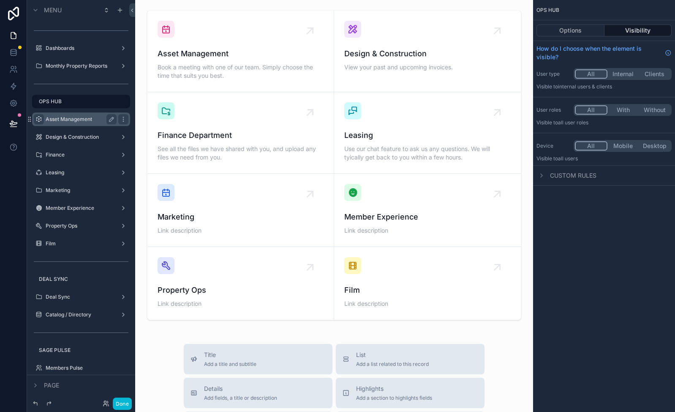
click at [645, 25] on button "Visibility" at bounding box center [639, 31] width 68 height 12
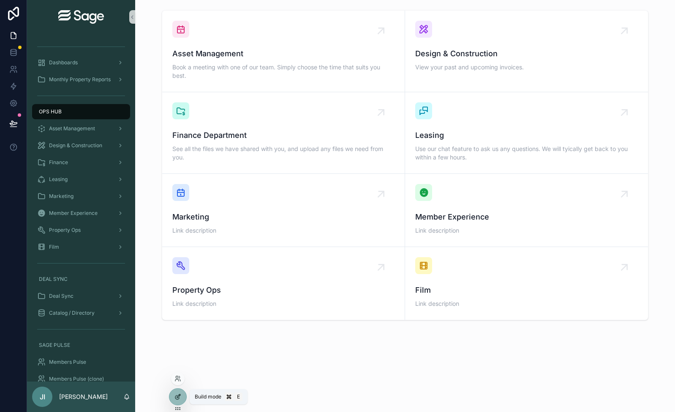
click at [177, 394] on icon at bounding box center [178, 396] width 7 height 7
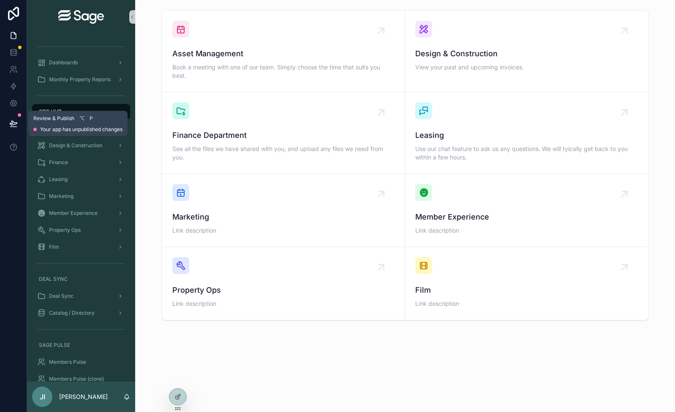
click at [63, 127] on span "Your app has unpublished changes" at bounding box center [81, 129] width 82 height 7
click at [15, 123] on icon at bounding box center [13, 123] width 7 height 4
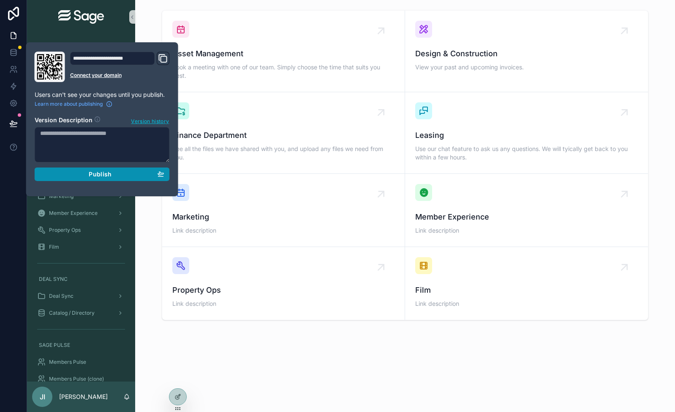
click at [97, 177] on span "Publish" at bounding box center [100, 174] width 23 height 8
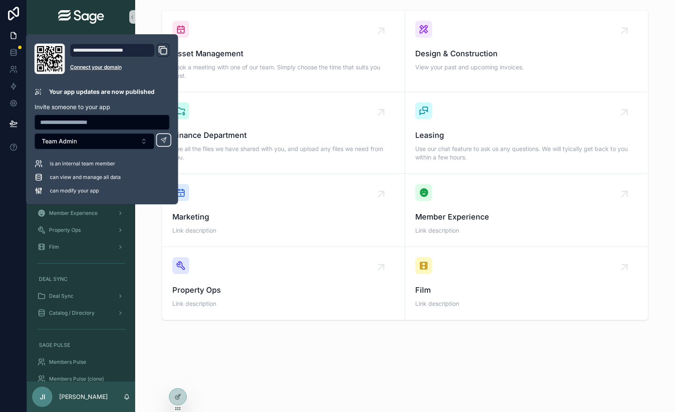
click at [357, 355] on div "Asset Management Book a meeting with one of our team. Simply choose the time th…" at bounding box center [405, 188] width 540 height 377
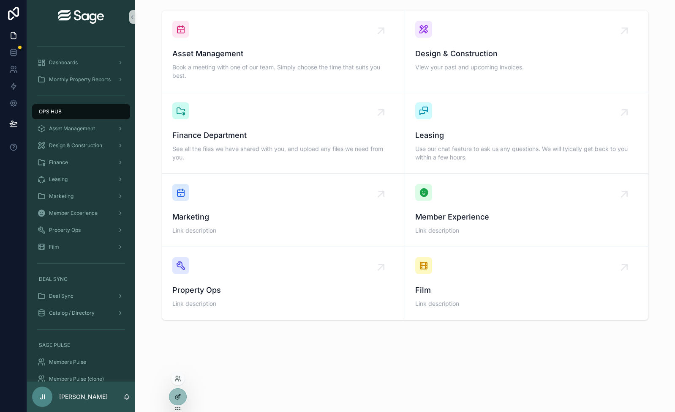
click at [180, 391] on div at bounding box center [177, 396] width 17 height 16
click at [387, 33] on div "scrollable content" at bounding box center [389, 25] width 17 height 17
click at [178, 392] on div at bounding box center [177, 396] width 17 height 16
click at [179, 393] on icon at bounding box center [178, 396] width 7 height 7
click at [17, 123] on icon at bounding box center [13, 123] width 8 height 8
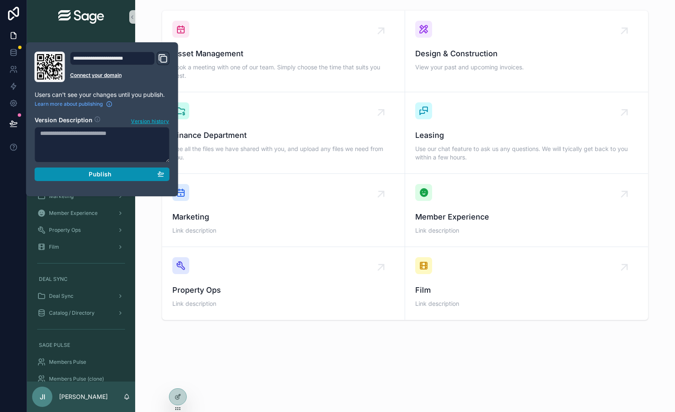
click at [104, 175] on span "Publish" at bounding box center [100, 174] width 23 height 8
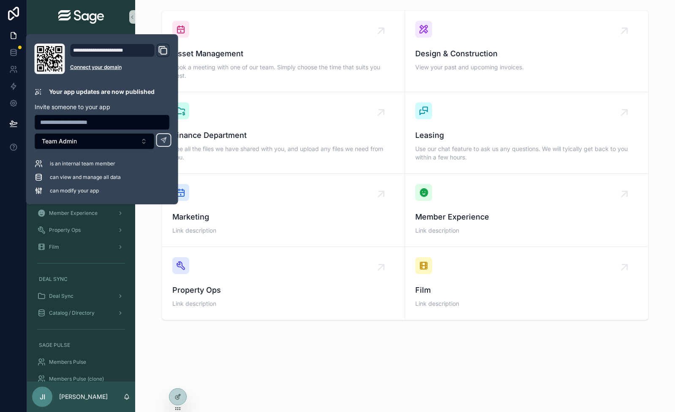
click at [364, 3] on div "Asset Management Book a meeting with one of our team. Simply choose the time th…" at bounding box center [405, 188] width 540 height 377
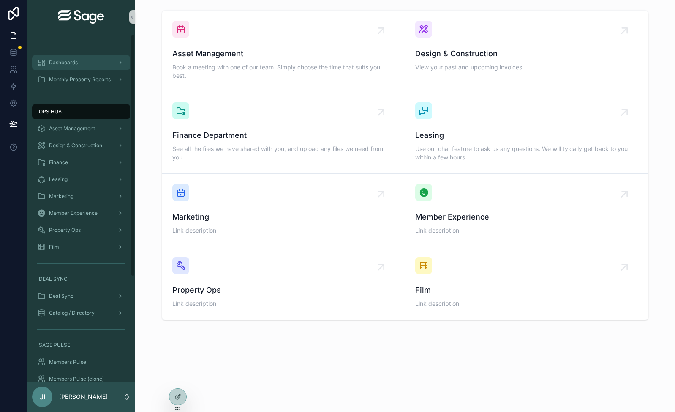
click at [71, 63] on span "Dashboards" at bounding box center [63, 62] width 29 height 7
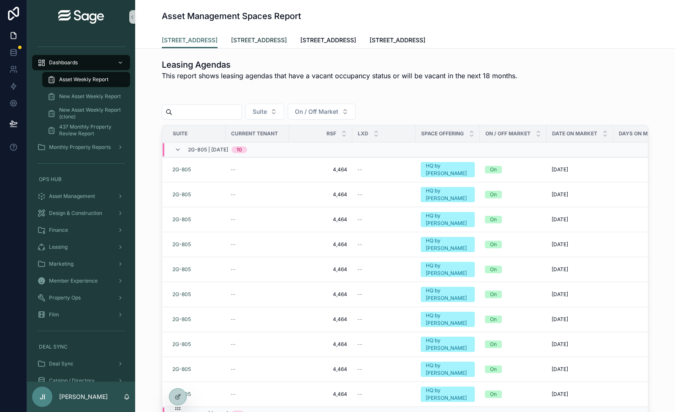
click at [251, 36] on span "[STREET_ADDRESS]" at bounding box center [259, 40] width 56 height 8
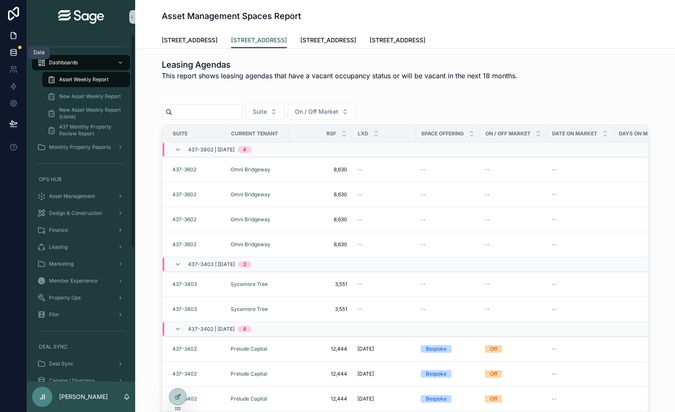
click at [14, 51] on icon at bounding box center [13, 50] width 5 height 2
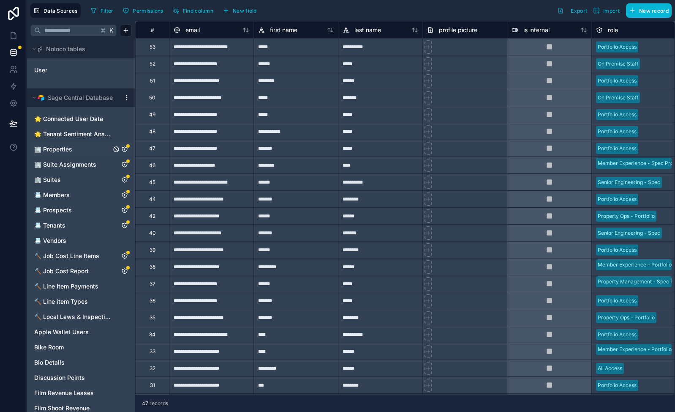
click at [79, 150] on link "🏢 Properties" at bounding box center [72, 149] width 77 height 8
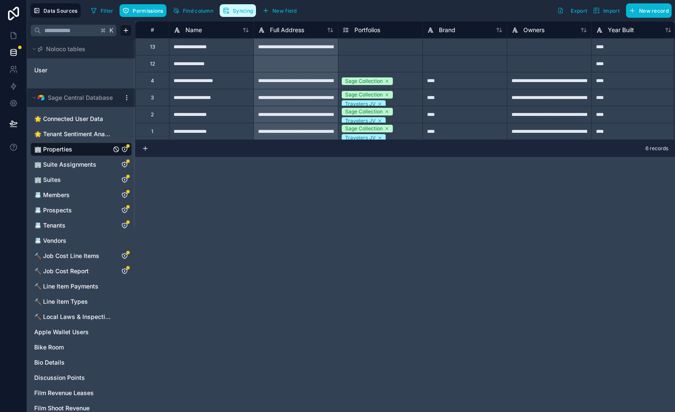
click at [243, 8] on span "Syncing" at bounding box center [243, 11] width 20 height 6
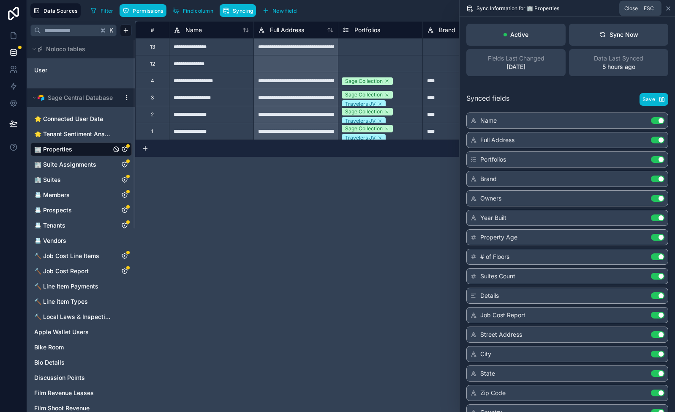
click at [666, 8] on icon at bounding box center [668, 8] width 7 height 7
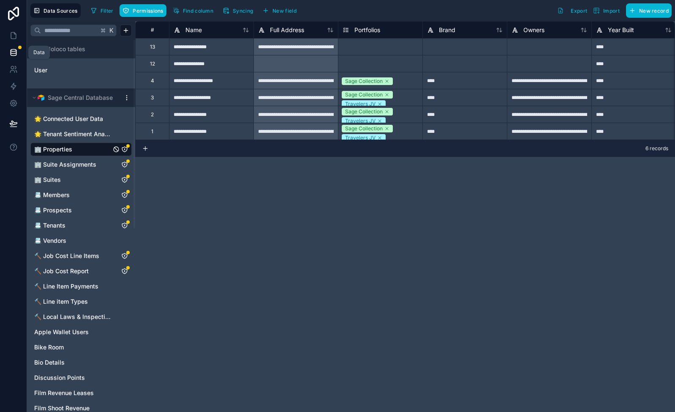
click at [16, 49] on icon at bounding box center [13, 50] width 5 height 2
click at [15, 30] on link at bounding box center [13, 35] width 27 height 17
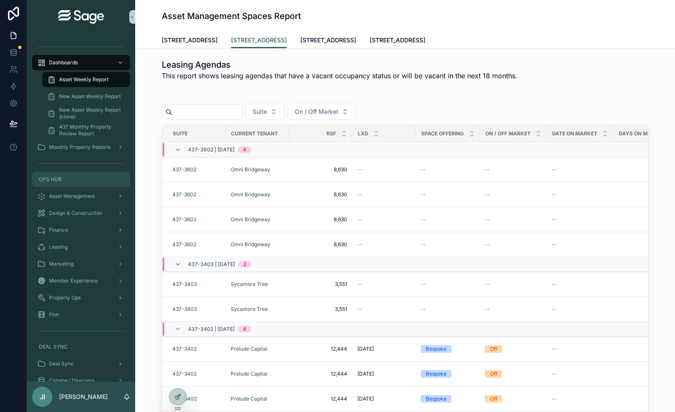
click at [78, 180] on div "OPS HUB" at bounding box center [81, 179] width 88 height 14
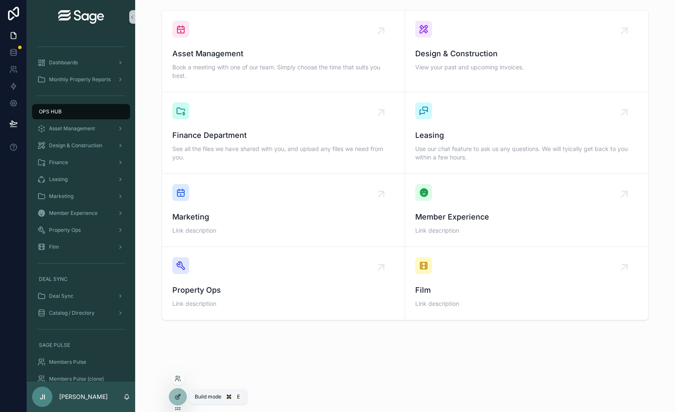
click at [175, 393] on icon at bounding box center [178, 396] width 7 height 7
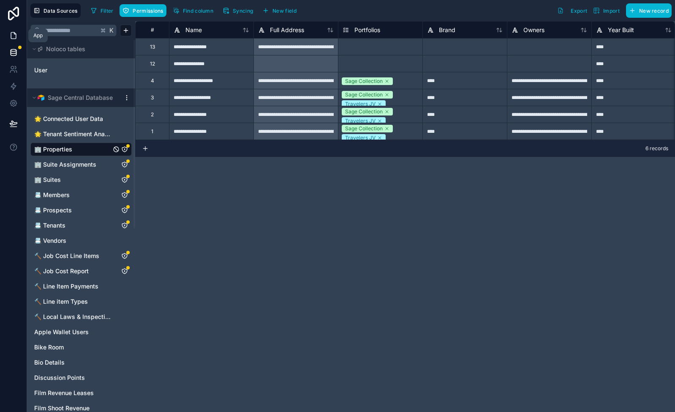
click at [17, 34] on link at bounding box center [13, 35] width 27 height 17
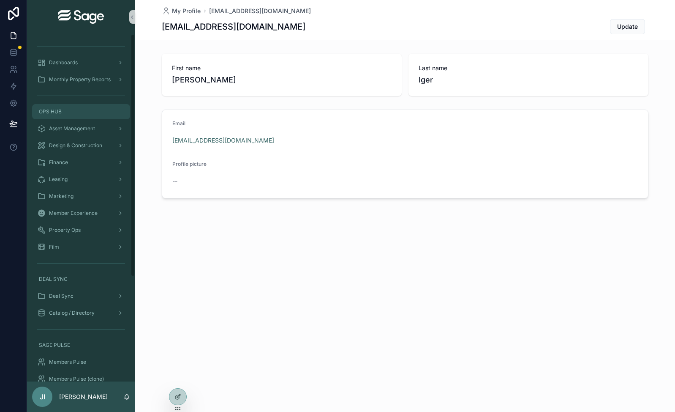
click at [74, 111] on div "OPS HUB" at bounding box center [81, 112] width 88 height 14
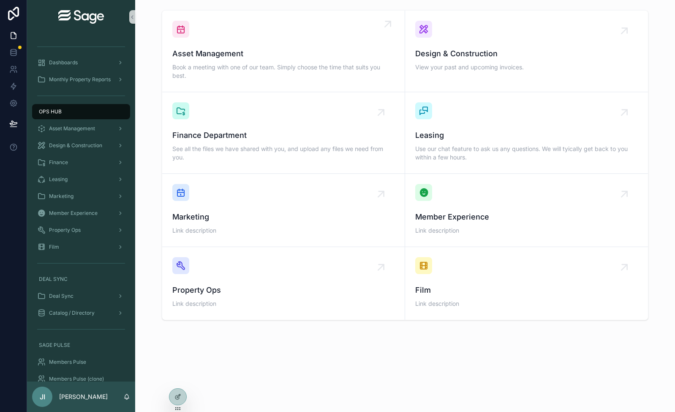
click at [379, 28] on div "Asset Management Book a meeting with one of our team. Simply choose the time th…" at bounding box center [283, 51] width 222 height 61
click at [628, 28] on icon "scrollable content" at bounding box center [632, 24] width 14 height 14
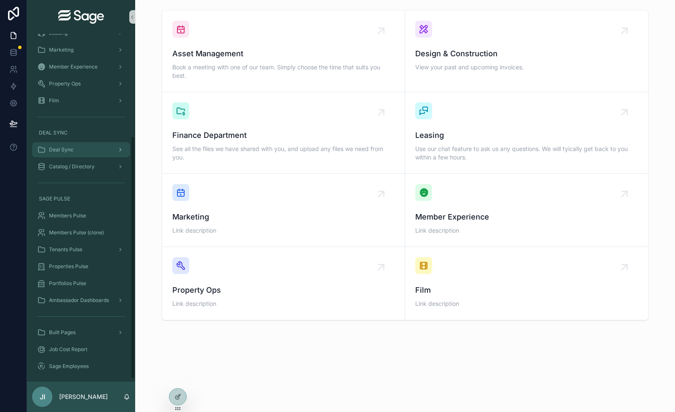
scroll to position [150, 0]
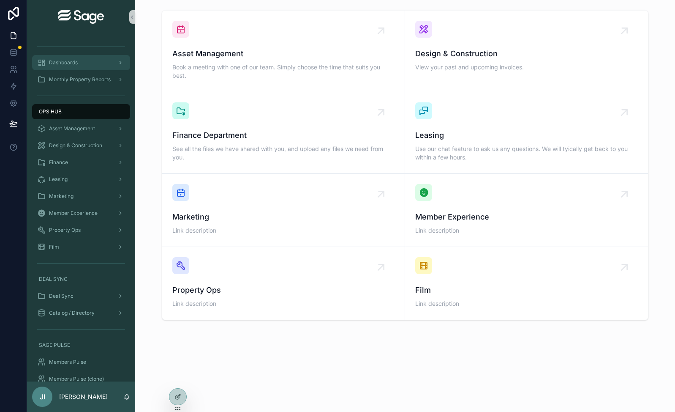
click at [93, 64] on div "Dashboards" at bounding box center [81, 63] width 88 height 14
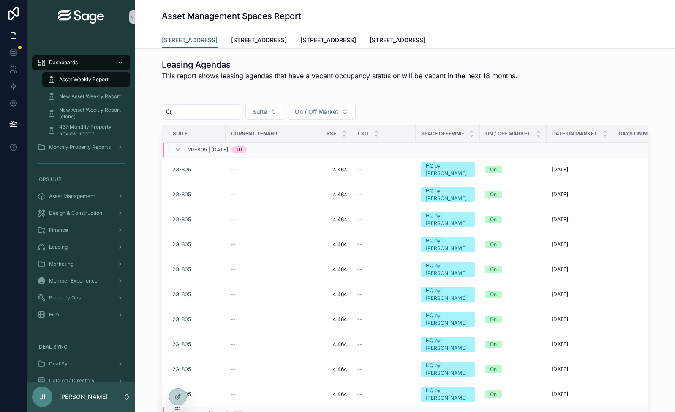
click at [93, 64] on div "Dashboards" at bounding box center [81, 63] width 88 height 14
click at [178, 395] on icon at bounding box center [178, 395] width 3 height 3
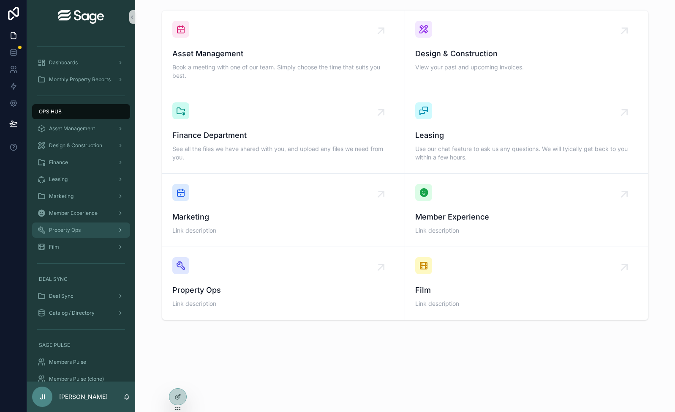
click at [82, 224] on div "Property Ops" at bounding box center [81, 230] width 88 height 14
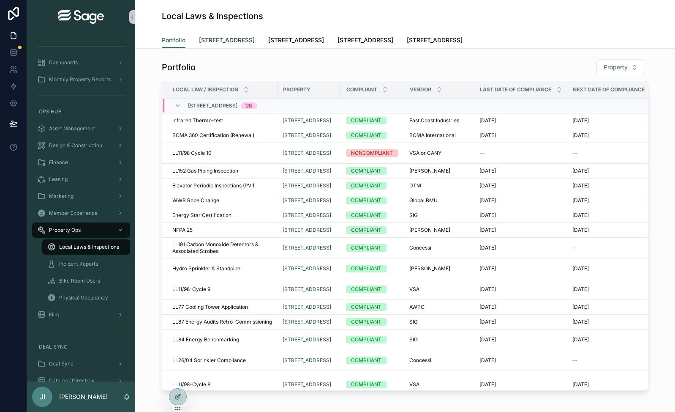
click at [237, 41] on span "[STREET_ADDRESS]" at bounding box center [227, 40] width 56 height 8
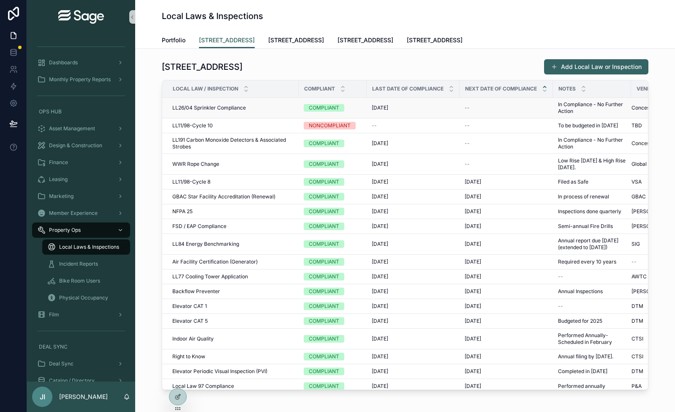
click at [426, 108] on div "11/17/2022 11/17/2022" at bounding box center [413, 107] width 83 height 7
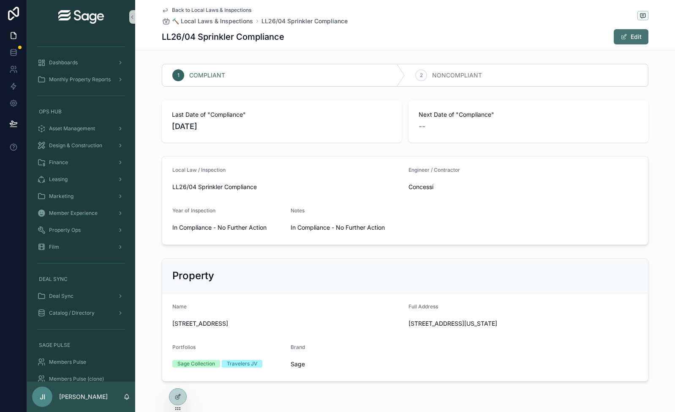
click at [631, 35] on button "Edit" at bounding box center [631, 36] width 35 height 15
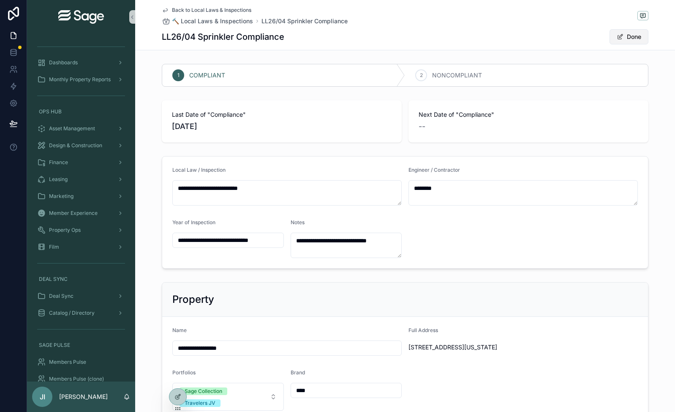
click at [628, 40] on button "Done" at bounding box center [629, 36] width 39 height 15
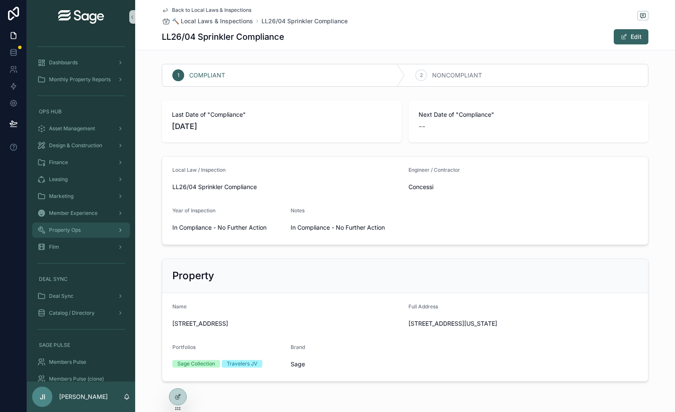
click at [77, 227] on span "Property Ops" at bounding box center [65, 230] width 32 height 7
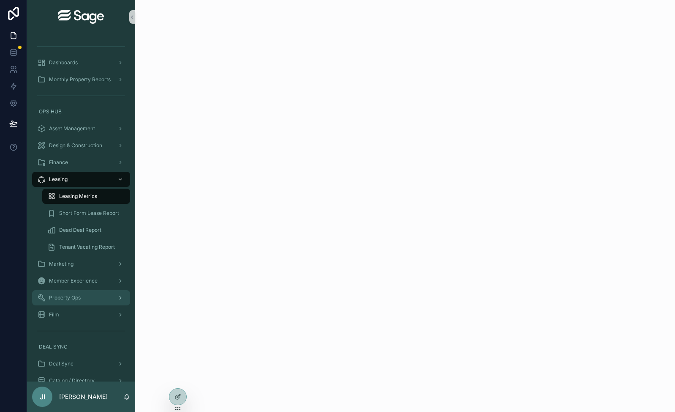
click at [81, 292] on div "Property Ops" at bounding box center [81, 298] width 88 height 14
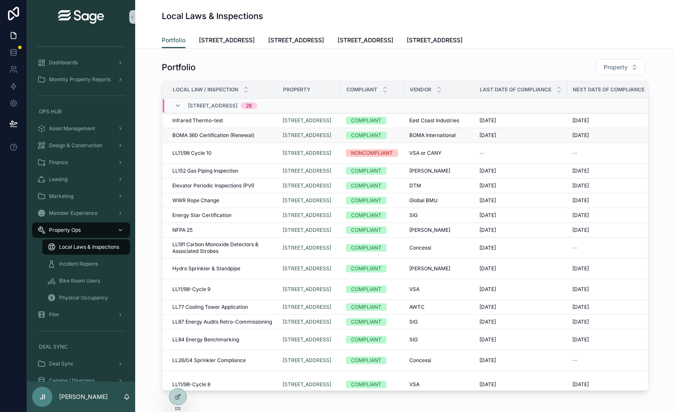
click at [264, 133] on div "BOMA 360 Certification (Renewal) BOMA 360 Certification (Renewal)" at bounding box center [222, 135] width 100 height 7
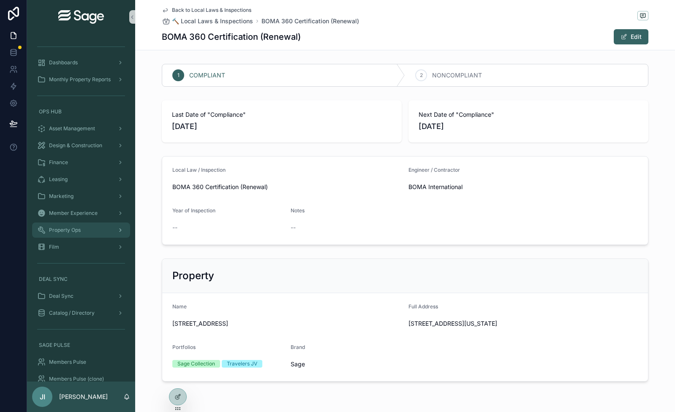
click at [83, 224] on div "Property Ops" at bounding box center [81, 230] width 88 height 14
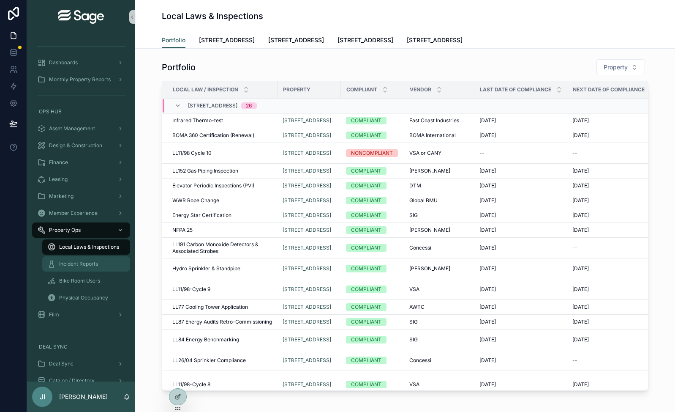
click at [90, 268] on div "Incident Reports" at bounding box center [86, 264] width 78 height 14
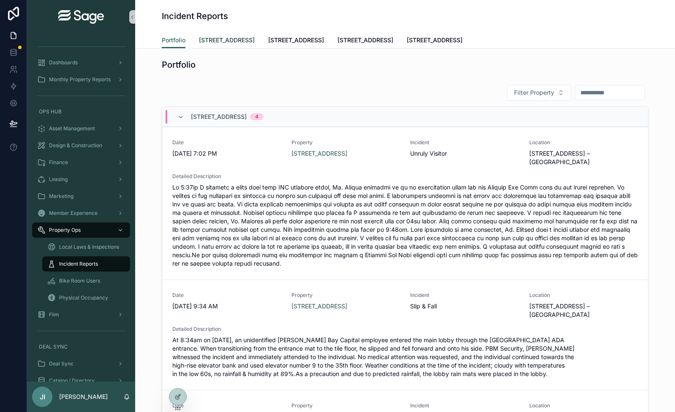
click at [252, 37] on span "437 Madison Avenue" at bounding box center [227, 40] width 56 height 8
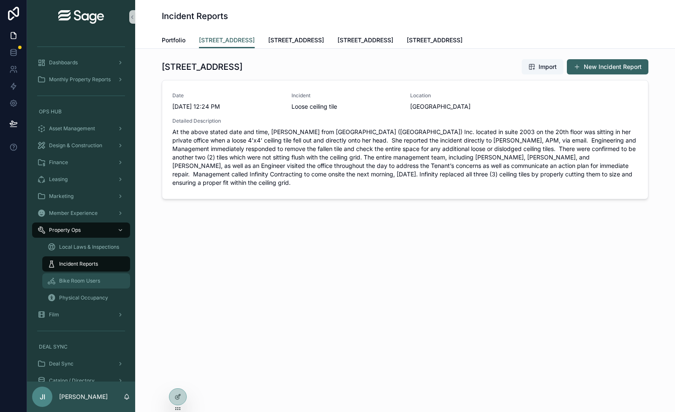
click at [85, 286] on div "Bike Room Users" at bounding box center [86, 281] width 78 height 14
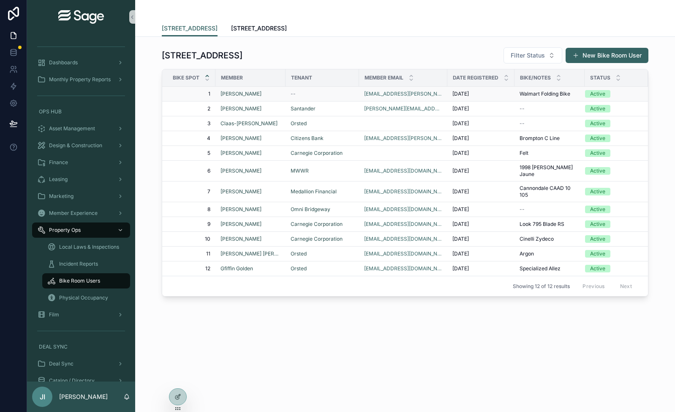
click at [272, 93] on div "Grace Woodin" at bounding box center [251, 93] width 60 height 7
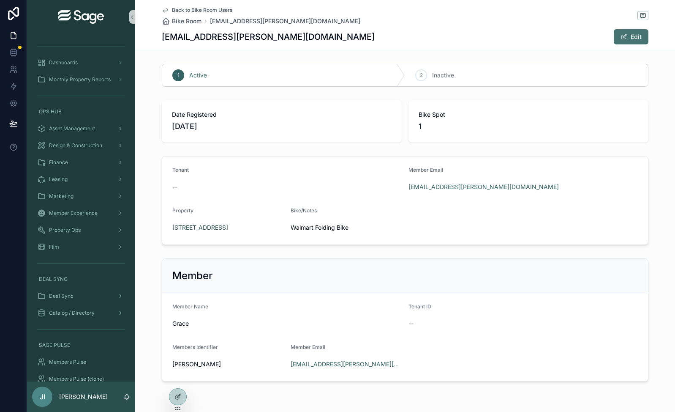
click at [641, 41] on button "Edit" at bounding box center [631, 36] width 35 height 15
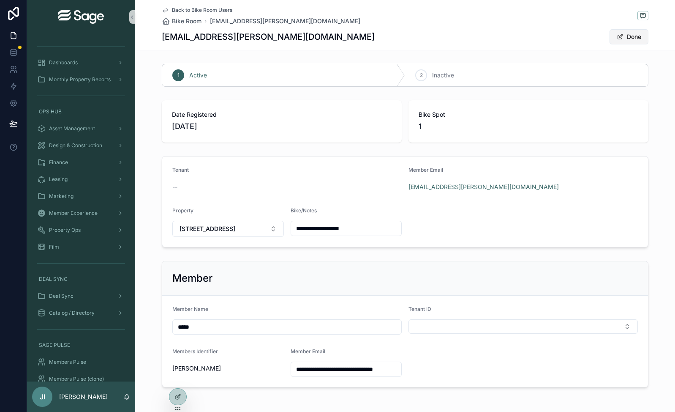
click at [632, 36] on button "Done" at bounding box center [629, 36] width 39 height 15
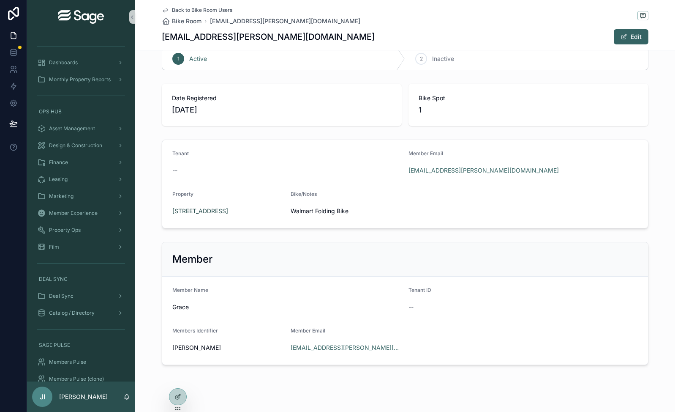
scroll to position [27, 0]
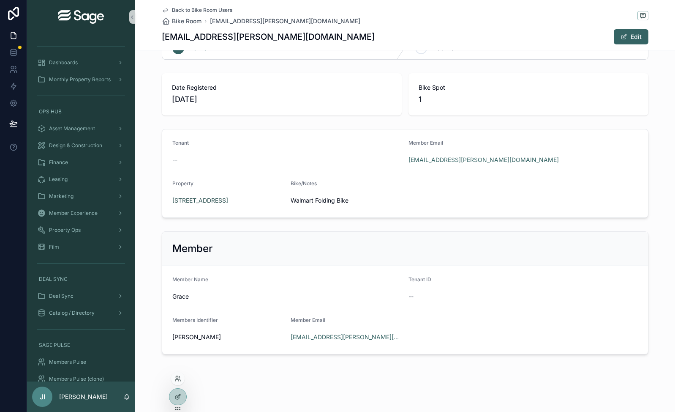
click at [169, 401] on div at bounding box center [178, 400] width 18 height 24
click at [177, 399] on icon at bounding box center [178, 396] width 7 height 7
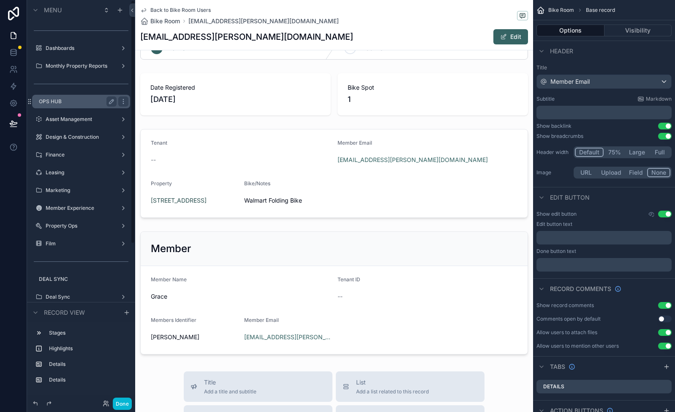
click at [91, 105] on div "OPS HUB" at bounding box center [78, 101] width 78 height 10
click at [72, 104] on label "OPS HUB" at bounding box center [76, 101] width 74 height 7
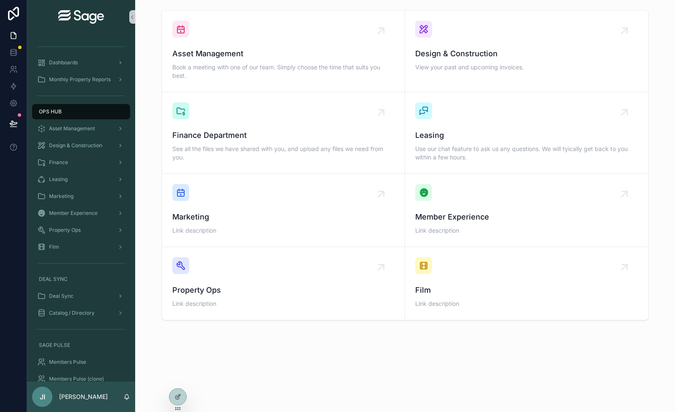
click at [228, 343] on div "Asset Management Book a meeting with one of our team. Simply choose the time th…" at bounding box center [405, 188] width 540 height 377
click at [15, 118] on button at bounding box center [13, 124] width 19 height 24
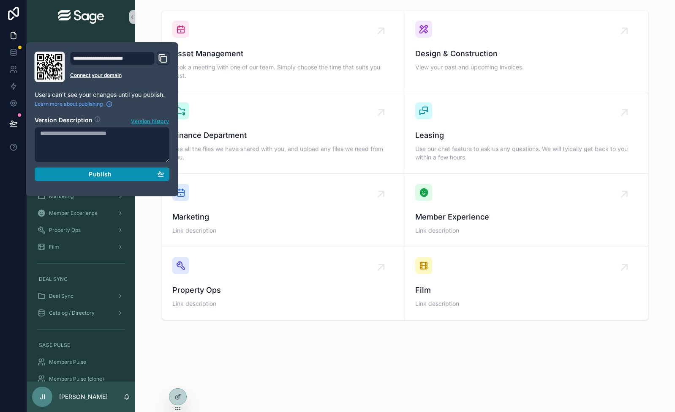
click at [97, 173] on span "Publish" at bounding box center [100, 174] width 23 height 8
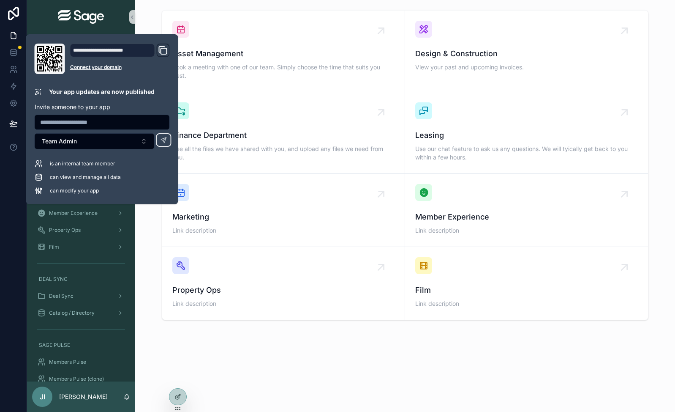
click at [301, 3] on div "Asset Management Book a meeting with one of our team. Simply choose the time th…" at bounding box center [405, 188] width 540 height 377
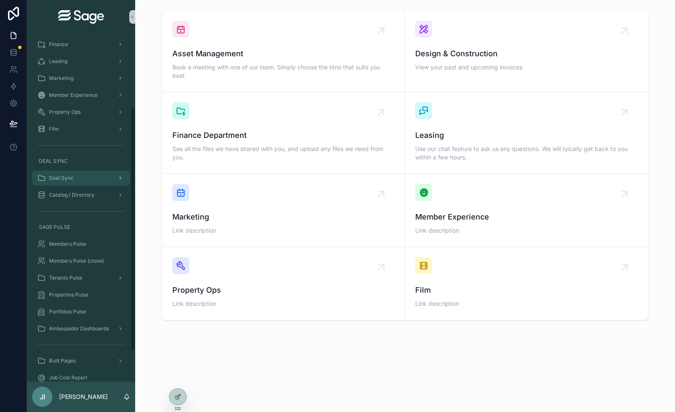
scroll to position [99, 0]
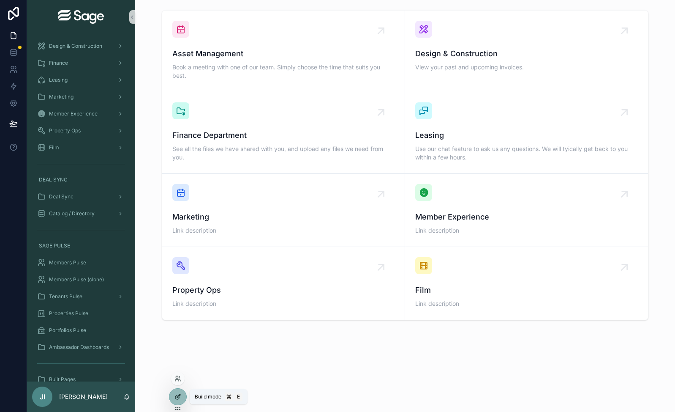
click at [178, 393] on div at bounding box center [177, 396] width 17 height 16
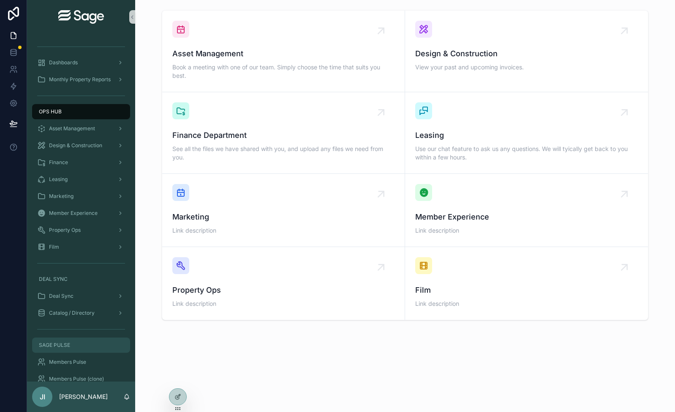
click at [80, 344] on div "SAGE PULSE" at bounding box center [81, 345] width 88 height 14
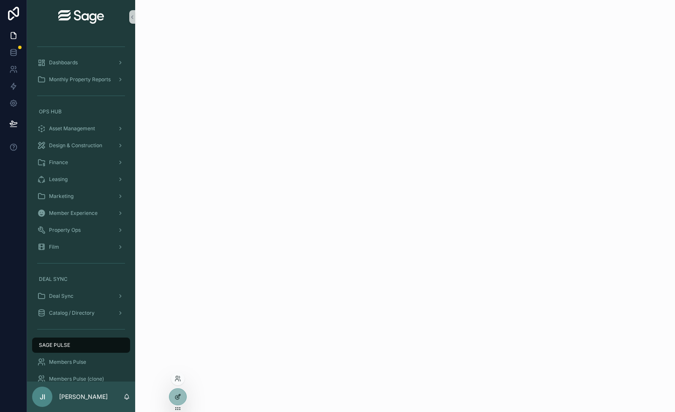
click at [176, 396] on icon at bounding box center [178, 396] width 7 height 7
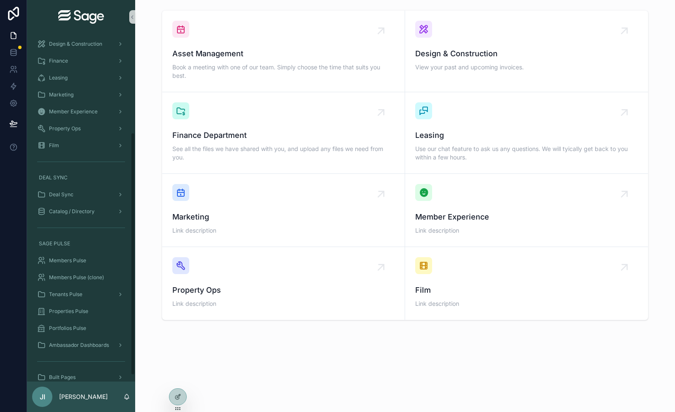
scroll to position [150, 0]
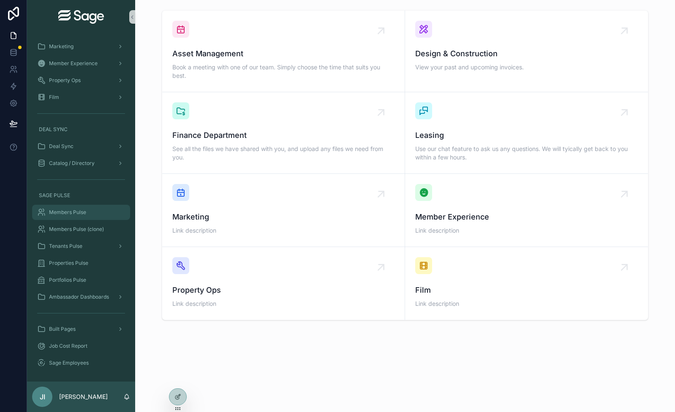
click at [77, 215] on span "Members Pulse" at bounding box center [67, 212] width 37 height 7
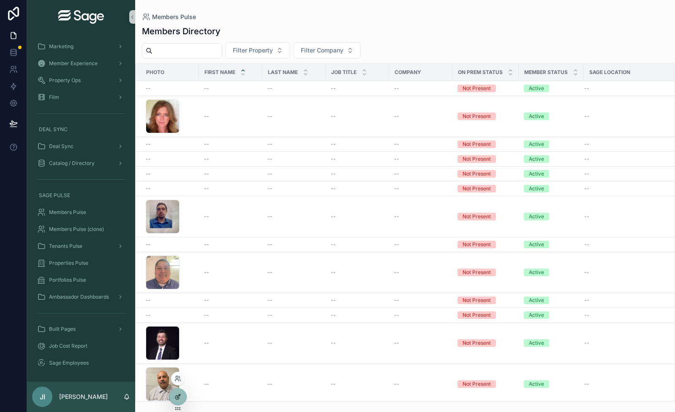
click at [178, 391] on div at bounding box center [177, 396] width 17 height 16
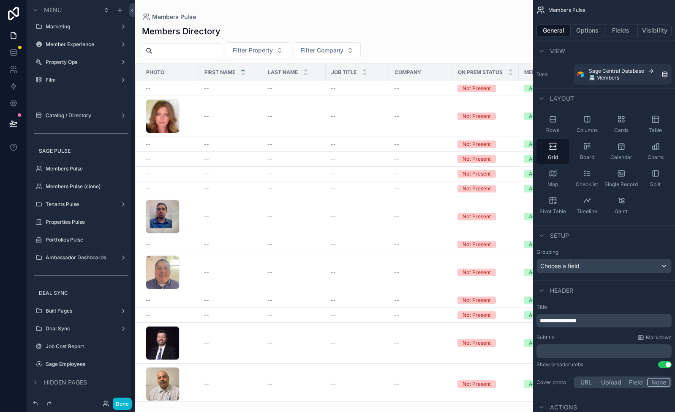
scroll to position [167, 0]
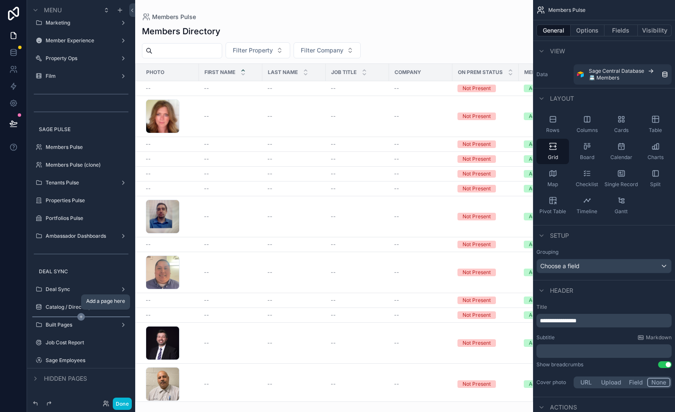
click at [81, 315] on icon "scrollable content" at bounding box center [81, 316] width 0 height 3
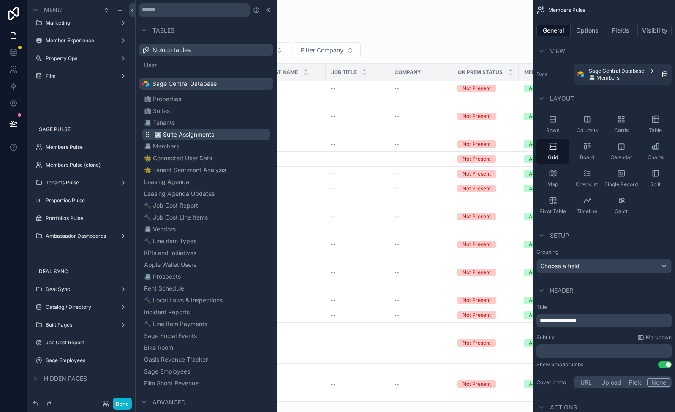
scroll to position [276, 0]
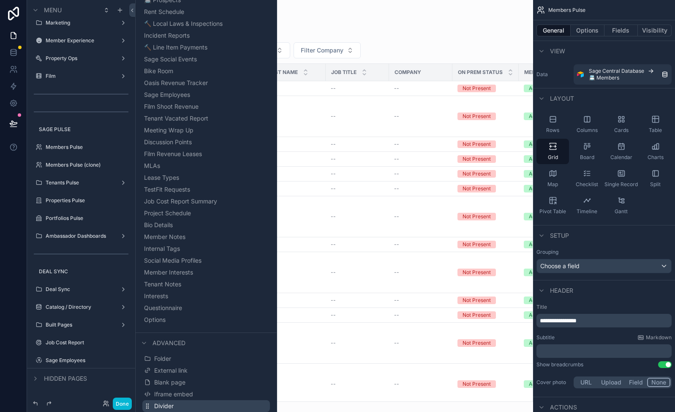
click at [177, 401] on button "Divider" at bounding box center [206, 406] width 128 height 12
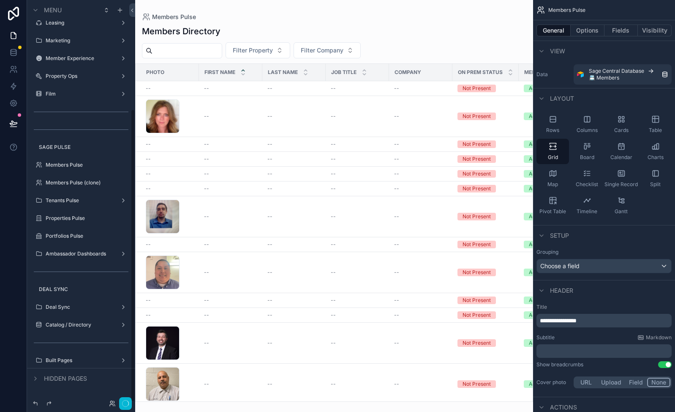
scroll to position [150, 0]
click at [35, 380] on icon "scrollable content" at bounding box center [35, 378] width 7 height 7
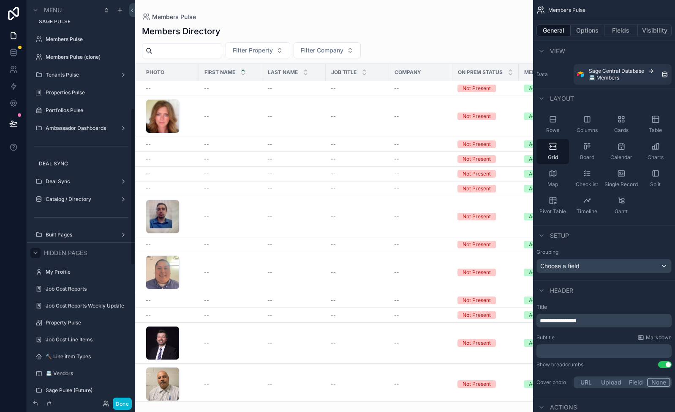
scroll to position [270, 0]
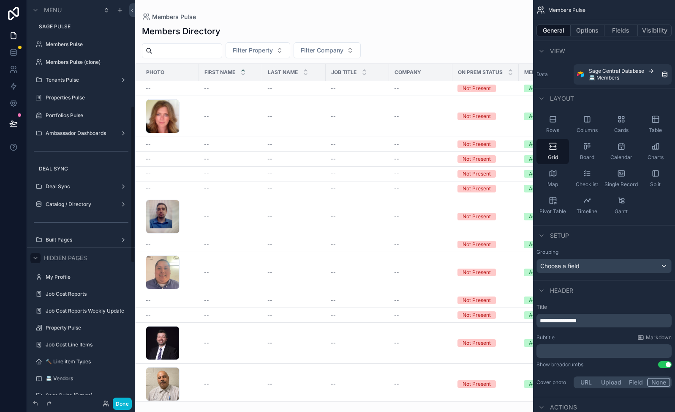
click at [36, 258] on icon "scrollable content" at bounding box center [35, 257] width 7 height 7
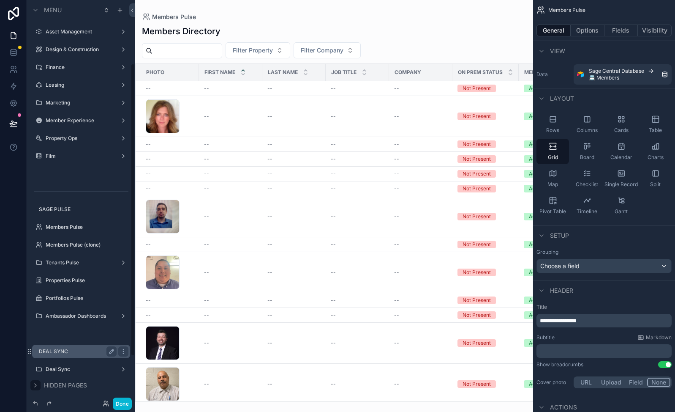
scroll to position [85, 0]
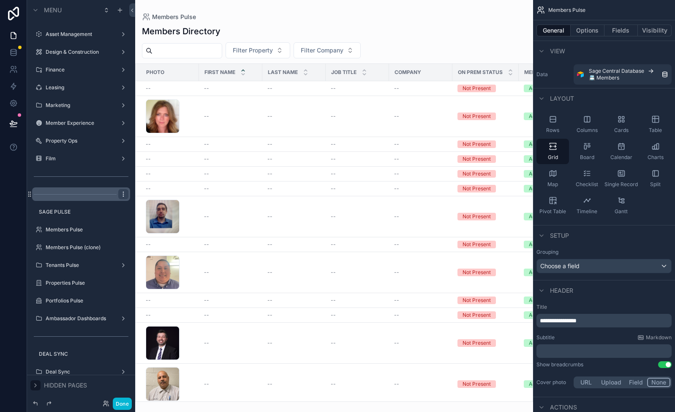
click at [123, 192] on icon "scrollable content" at bounding box center [123, 192] width 0 height 0
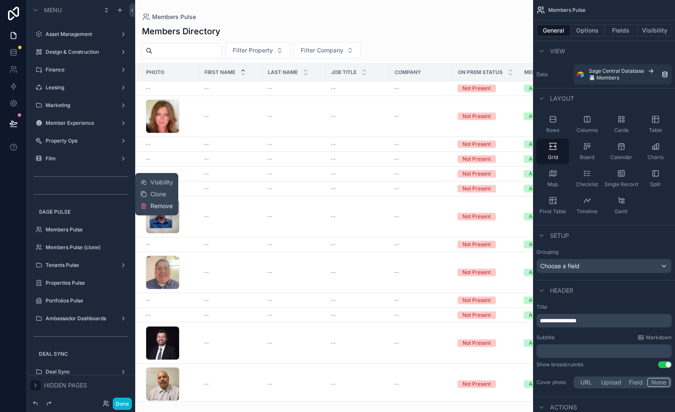
click at [156, 203] on span "Remove" at bounding box center [161, 206] width 22 height 8
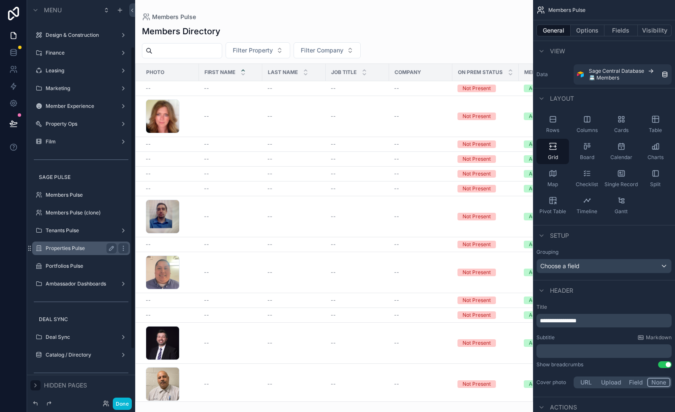
scroll to position [132, 0]
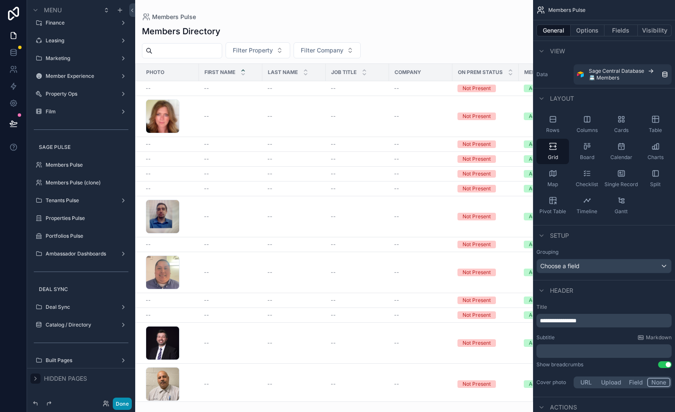
click at [126, 401] on button "Done" at bounding box center [122, 403] width 19 height 12
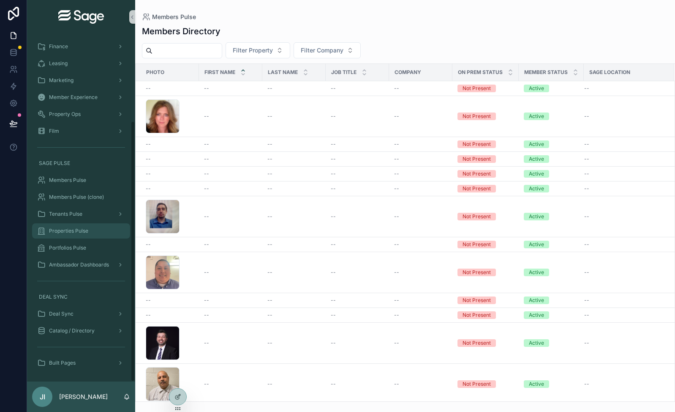
scroll to position [116, 0]
click at [79, 215] on span "Tenants Pulse" at bounding box center [65, 213] width 33 height 7
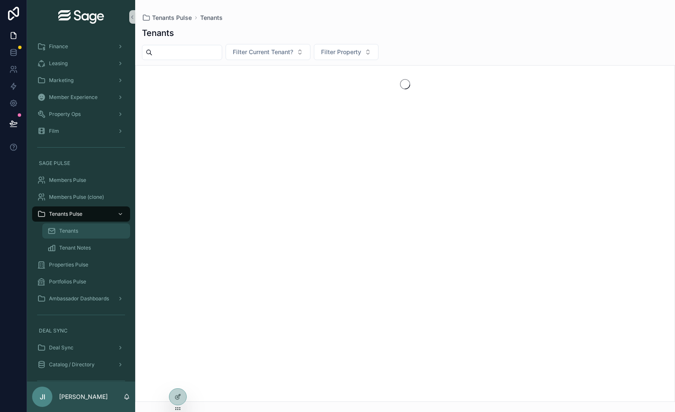
click at [75, 233] on span "Tenants" at bounding box center [68, 230] width 19 height 7
click at [72, 246] on span "Tenant Notes" at bounding box center [75, 247] width 32 height 7
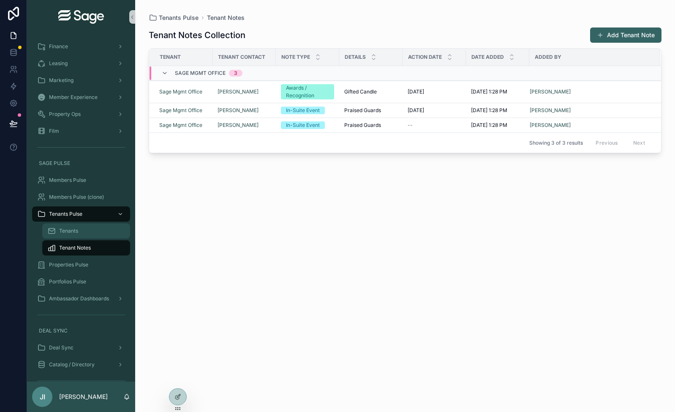
click at [70, 232] on span "Tenants" at bounding box center [68, 230] width 19 height 7
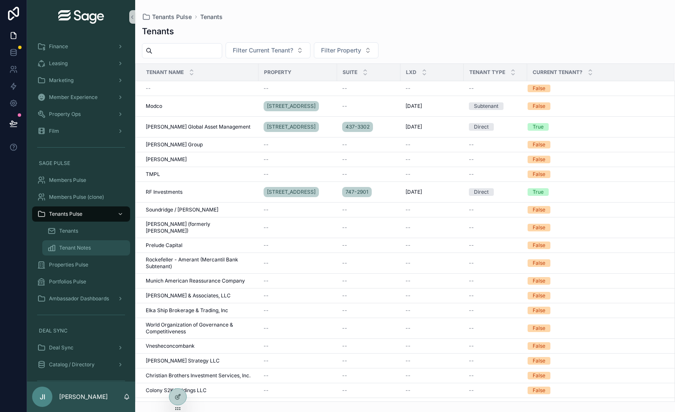
click at [71, 243] on div "Tenant Notes" at bounding box center [86, 248] width 78 height 14
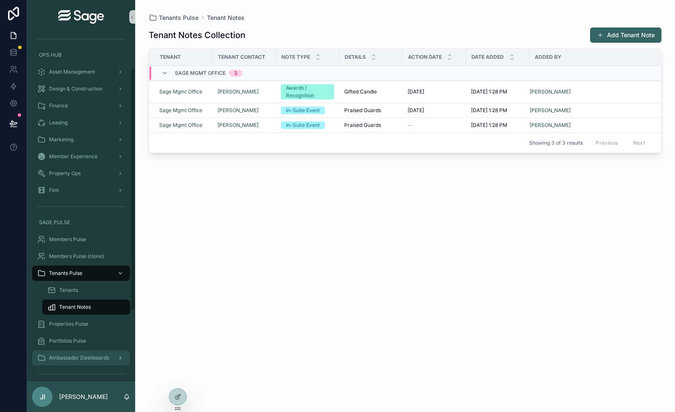
scroll to position [49, 0]
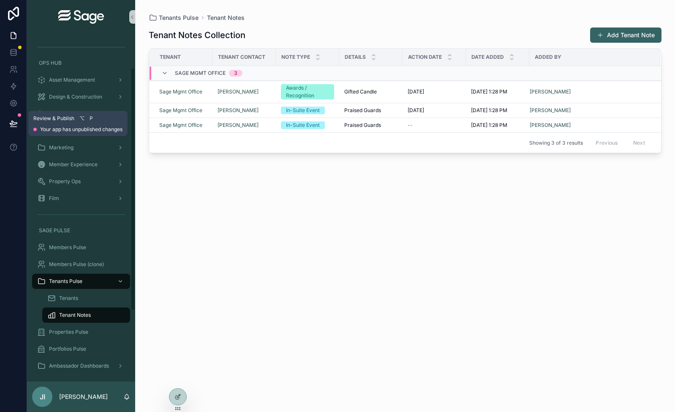
click at [15, 123] on icon at bounding box center [13, 123] width 7 height 4
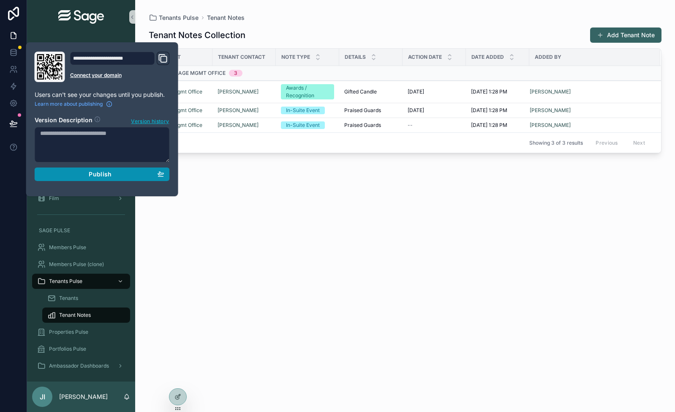
click at [112, 175] on div "Publish" at bounding box center [102, 174] width 124 height 8
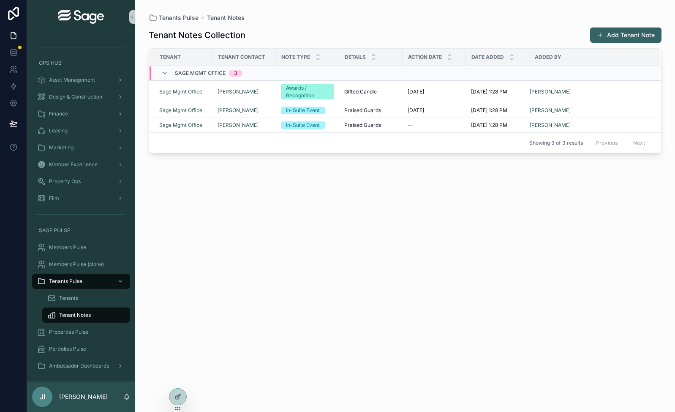
click at [442, 4] on div "Tenants Pulse Tenant Notes Tenant Notes Collection Add Tenant Note Tenant Tenan…" at bounding box center [405, 200] width 540 height 401
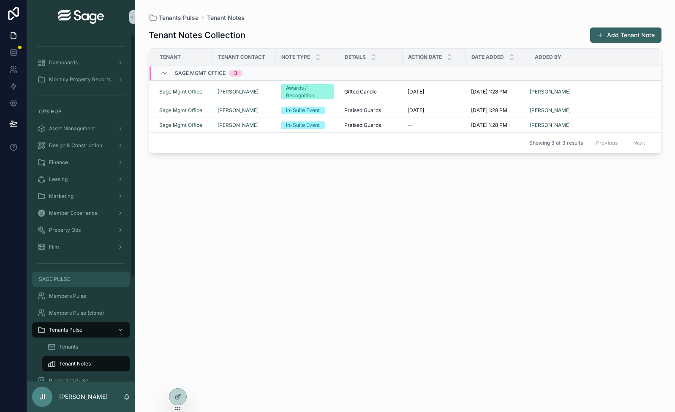
click at [79, 276] on div "SAGE PULSE" at bounding box center [81, 279] width 88 height 14
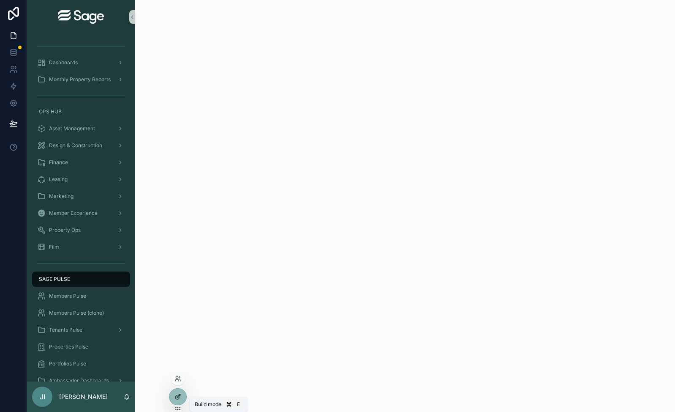
click at [177, 393] on icon at bounding box center [178, 396] width 7 height 7
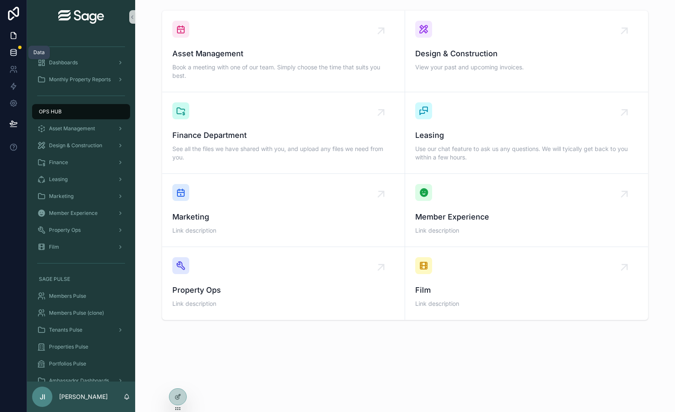
click at [15, 50] on icon at bounding box center [13, 52] width 8 height 8
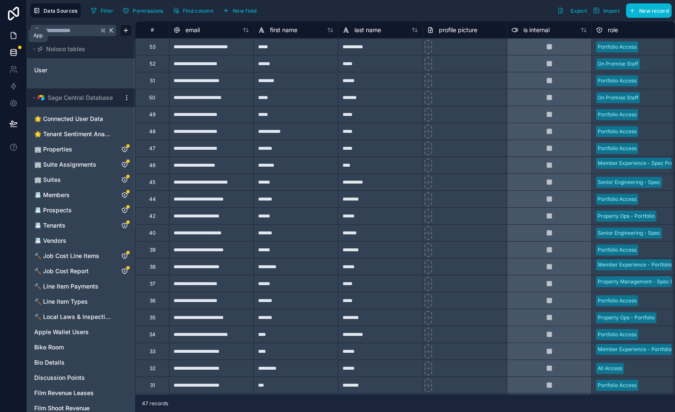
click at [12, 37] on icon at bounding box center [13, 35] width 8 height 8
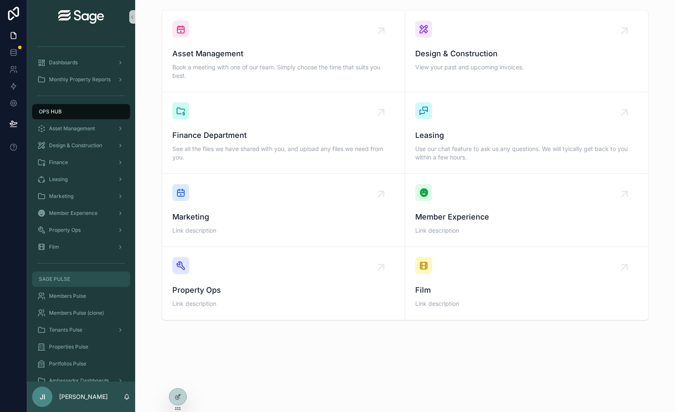
click at [79, 282] on div "SAGE PULSE" at bounding box center [81, 279] width 88 height 14
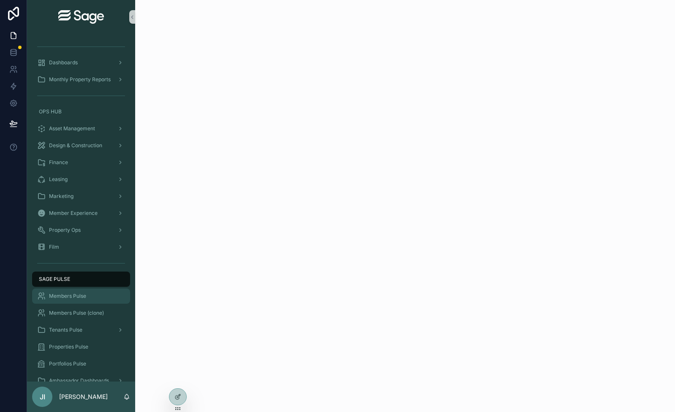
click at [71, 296] on span "Members Pulse" at bounding box center [67, 295] width 37 height 7
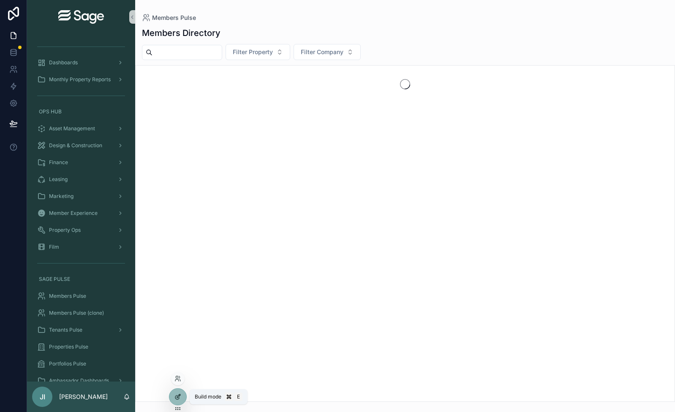
click at [175, 393] on icon at bounding box center [178, 396] width 7 height 7
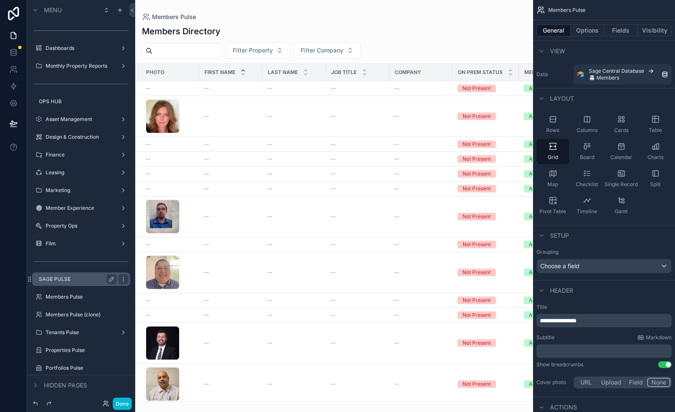
click at [67, 280] on label "SAGE PULSE" at bounding box center [76, 279] width 74 height 7
